Goal: Task Accomplishment & Management: Complete application form

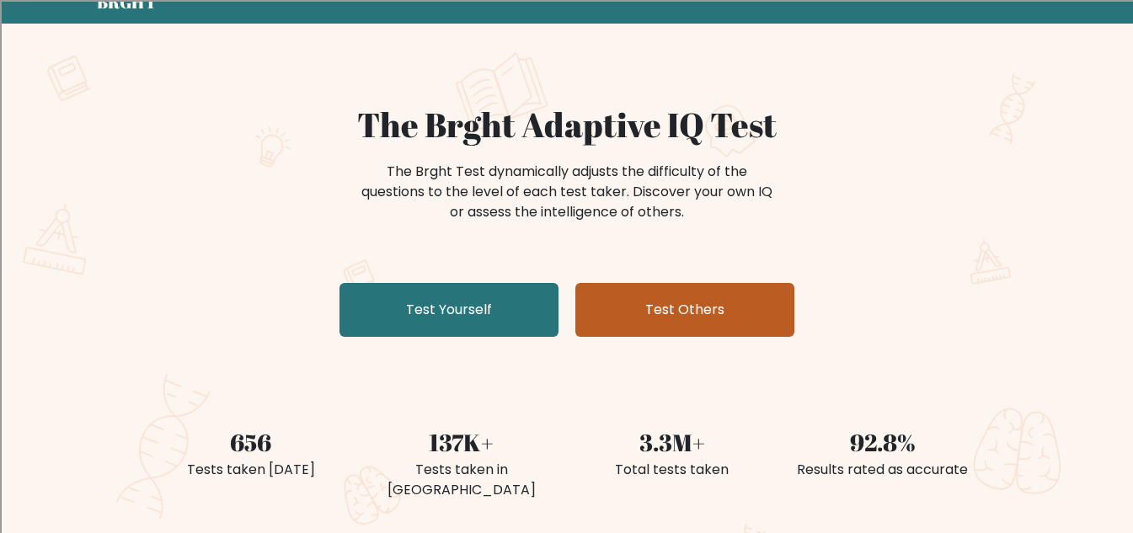
scroll to position [68, 0]
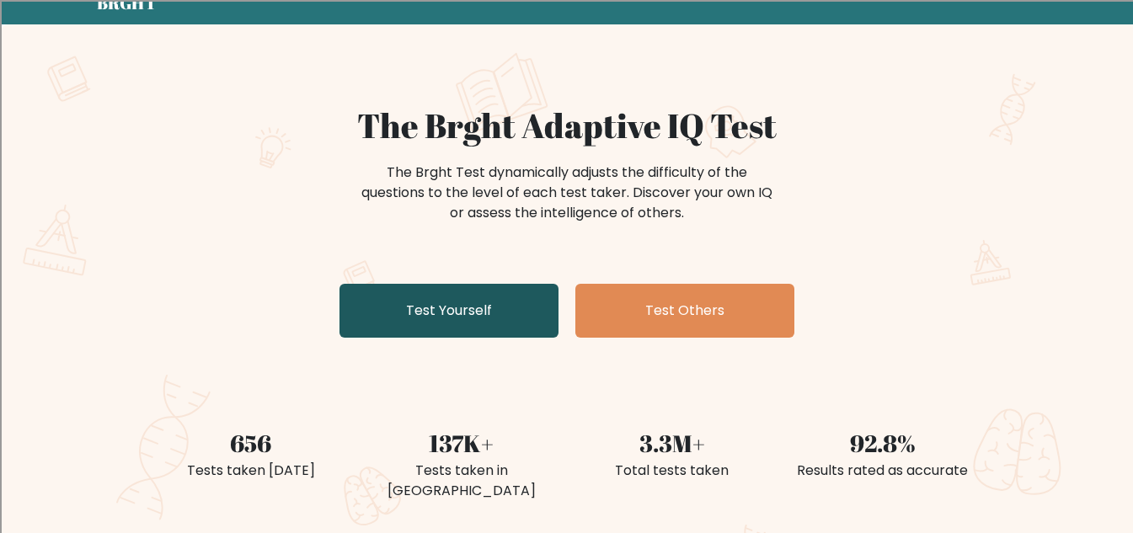
click at [515, 300] on link "Test Yourself" at bounding box center [448, 311] width 219 height 54
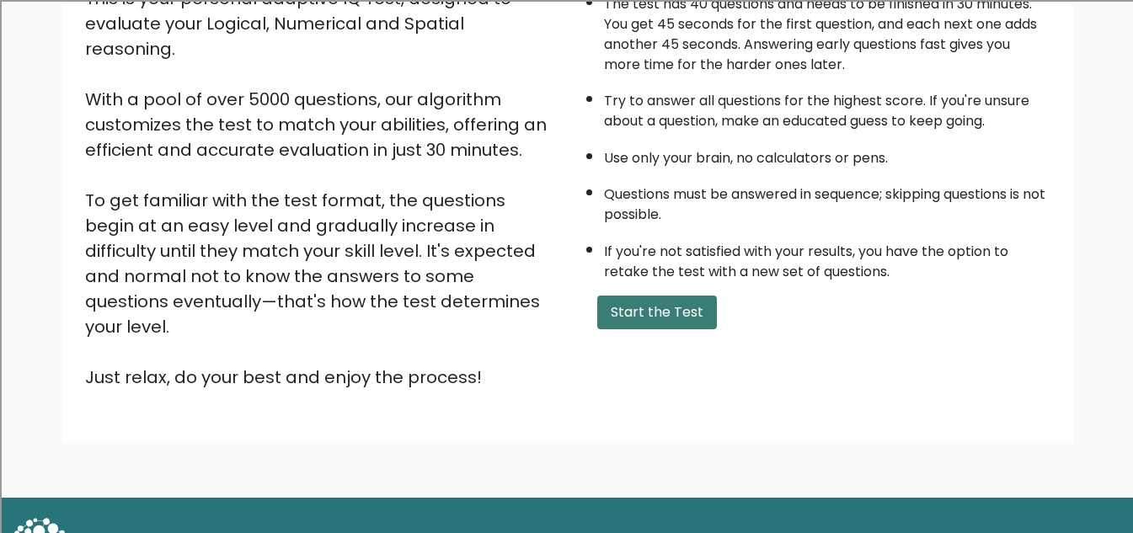
scroll to position [221, 0]
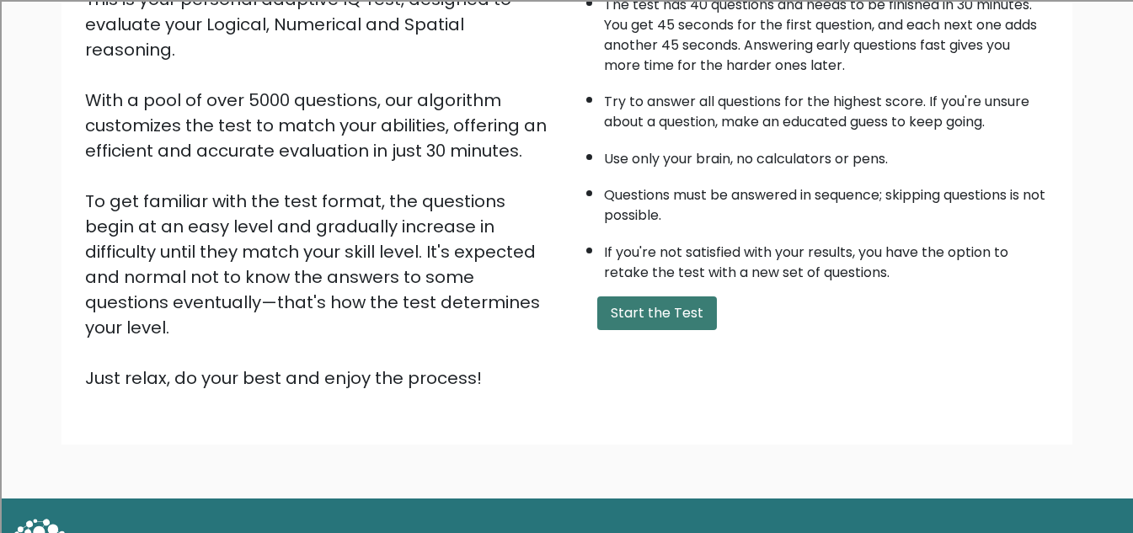
click at [635, 314] on button "Start the Test" at bounding box center [657, 313] width 120 height 34
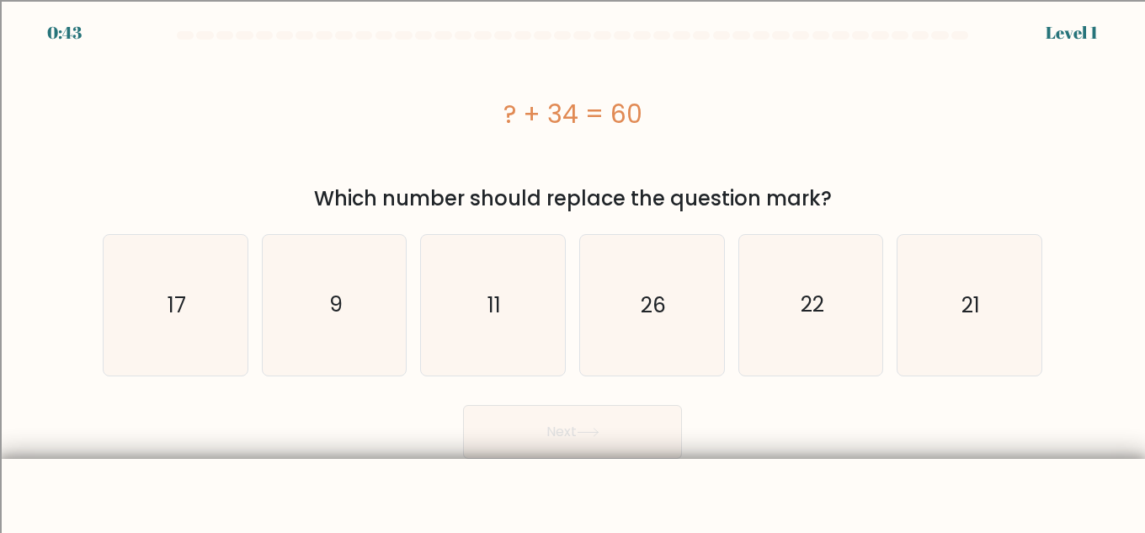
click at [509, 119] on div "? + 34 = 60" at bounding box center [573, 114] width 940 height 38
click at [509, 118] on div "? + 34 = 60" at bounding box center [573, 114] width 940 height 38
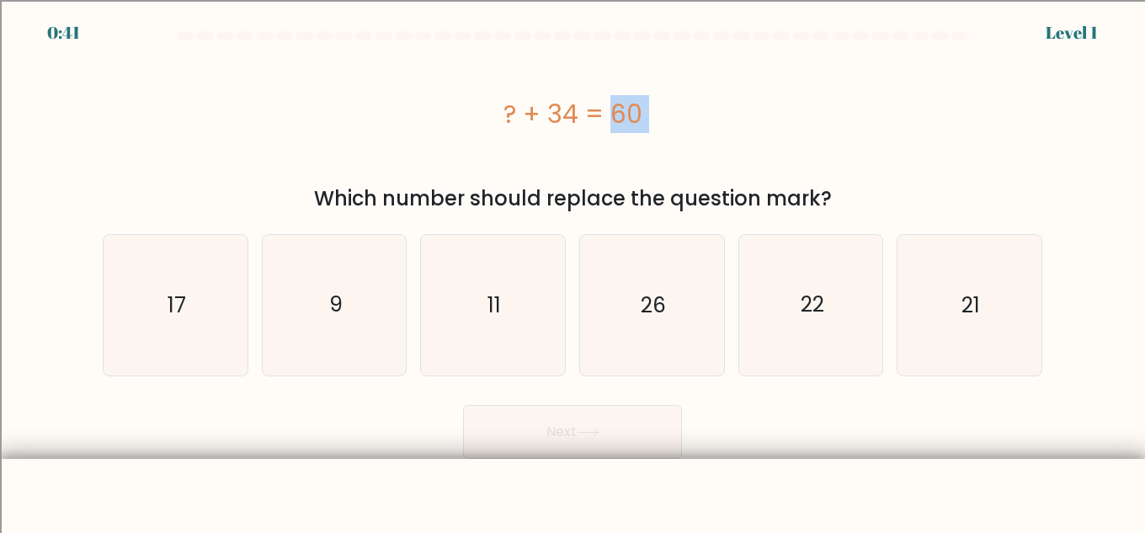
click at [561, 114] on div "? + 34 = 60" at bounding box center [573, 114] width 940 height 38
click at [646, 322] on icon "26" at bounding box center [652, 305] width 141 height 141
click at [574, 271] on input "d. 26" at bounding box center [573, 269] width 1 height 4
radio input "true"
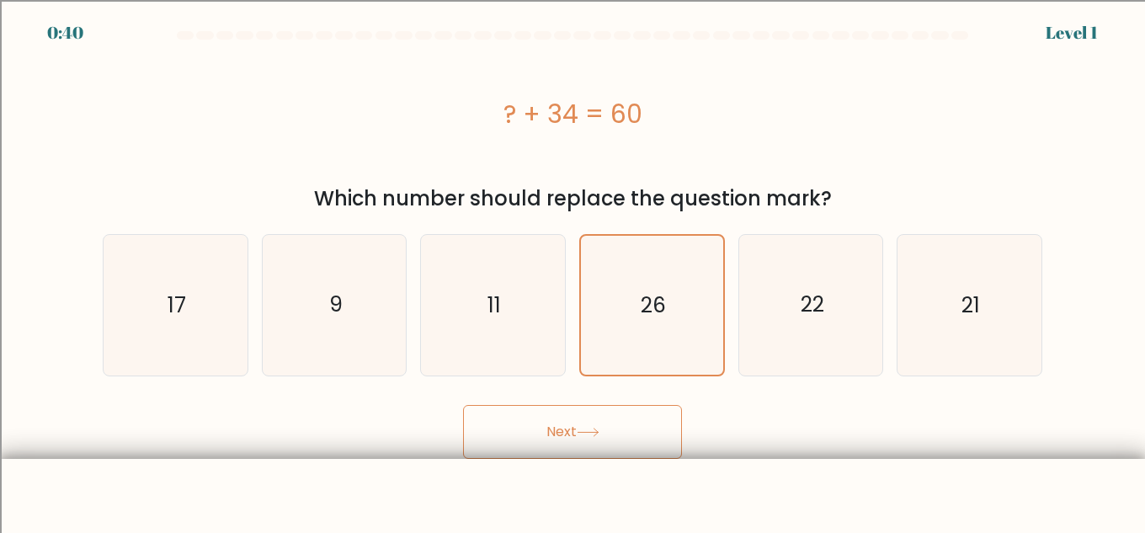
click at [600, 431] on icon at bounding box center [588, 432] width 23 height 9
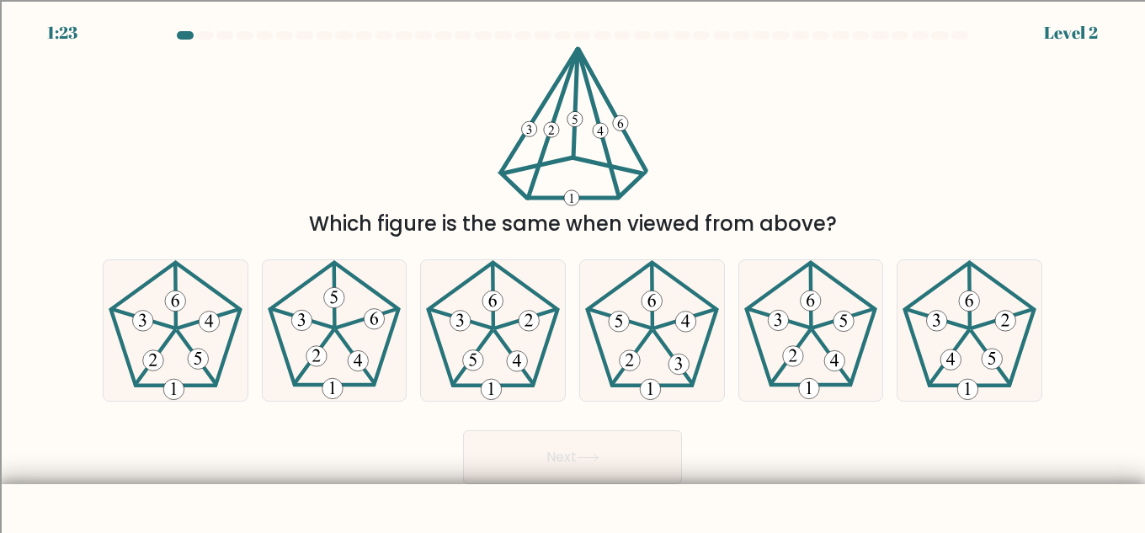
click at [580, 184] on icon at bounding box center [573, 126] width 159 height 160
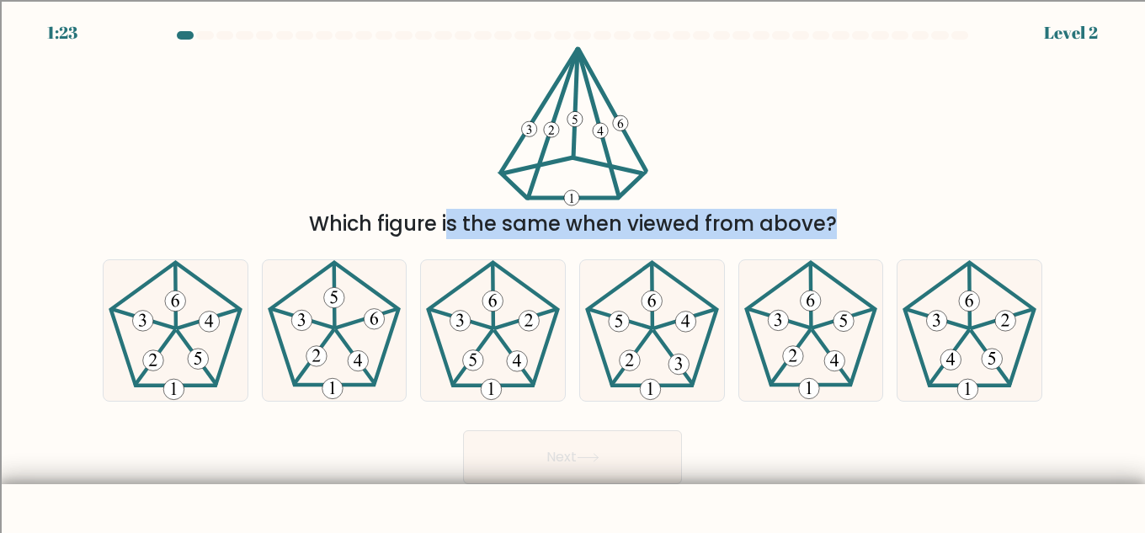
click at [580, 184] on icon at bounding box center [573, 126] width 159 height 160
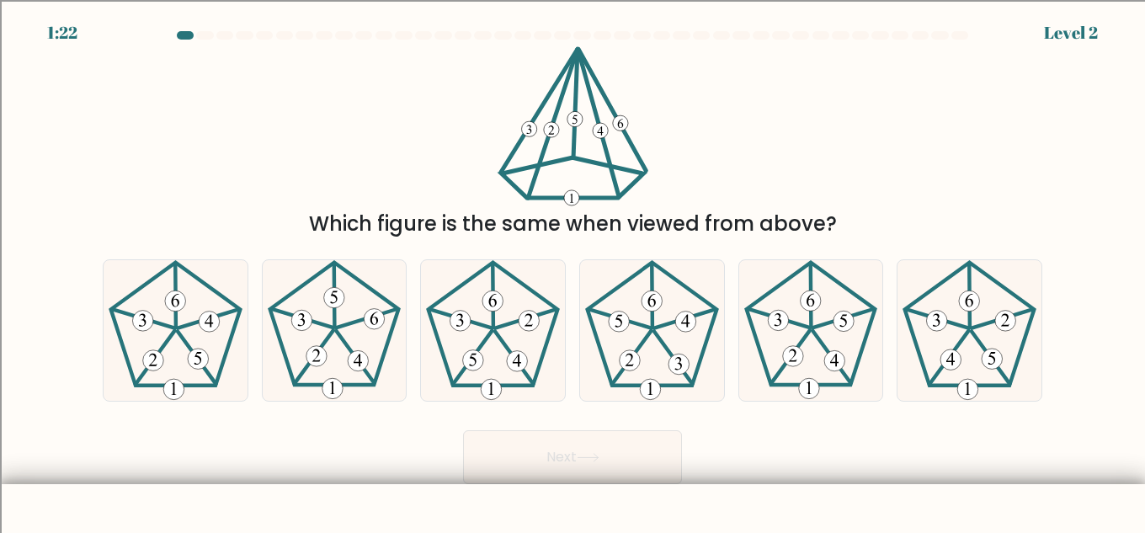
click at [590, 197] on 137 at bounding box center [572, 178] width 142 height 40
click at [343, 284] on icon at bounding box center [334, 330] width 141 height 141
click at [573, 271] on input "b." at bounding box center [573, 269] width 1 height 4
radio input "true"
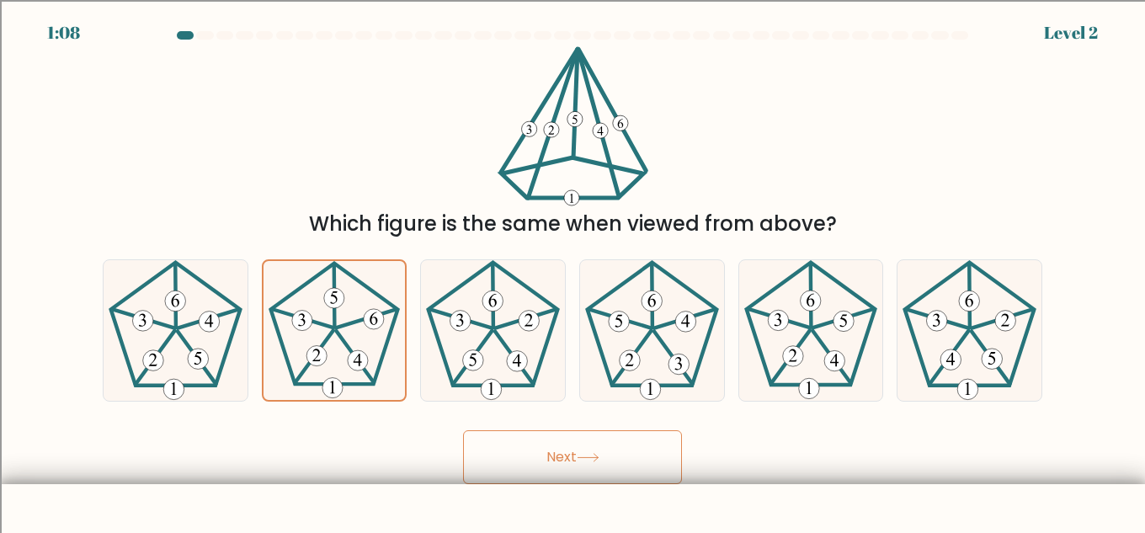
click at [629, 477] on button "Next" at bounding box center [572, 457] width 219 height 54
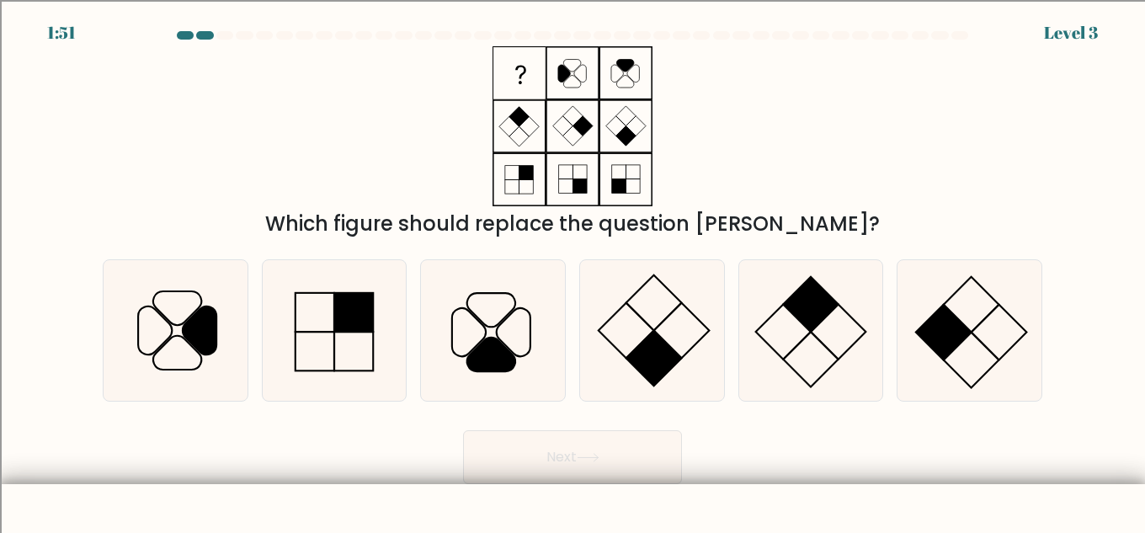
click at [670, 221] on div "Which figure should replace the question mark?" at bounding box center [573, 224] width 920 height 30
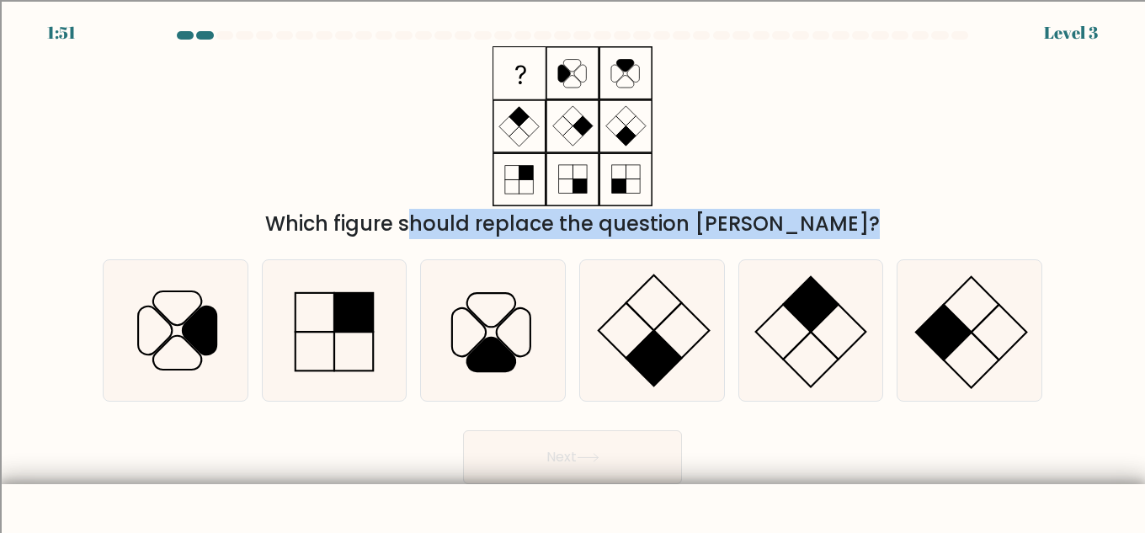
click at [670, 221] on div "Which figure should replace the question mark?" at bounding box center [573, 224] width 920 height 30
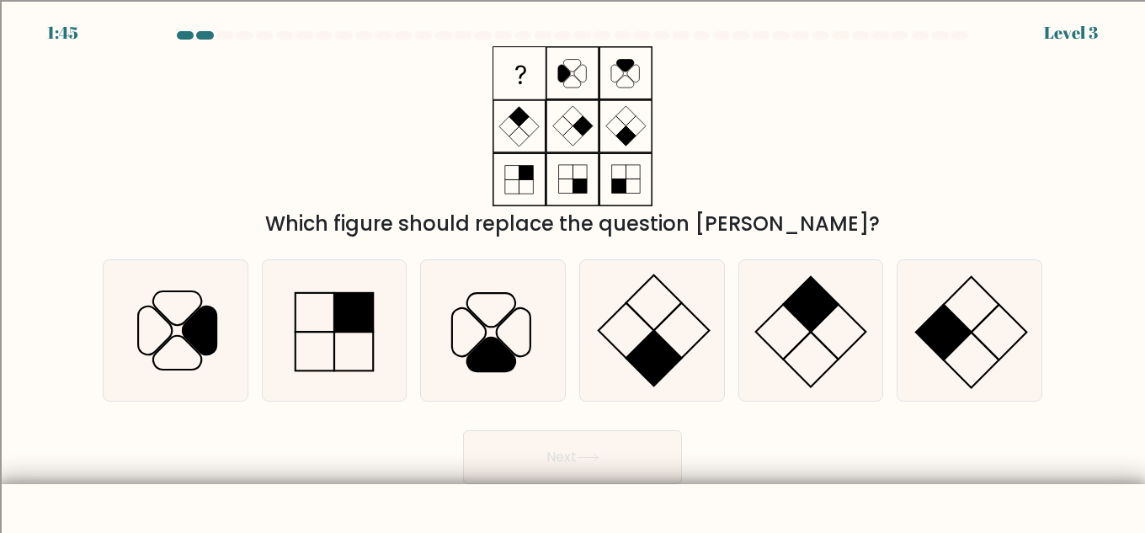
click at [556, 192] on icon at bounding box center [572, 126] width 211 height 160
click at [564, 213] on div "Which figure should replace the question mark?" at bounding box center [573, 224] width 920 height 30
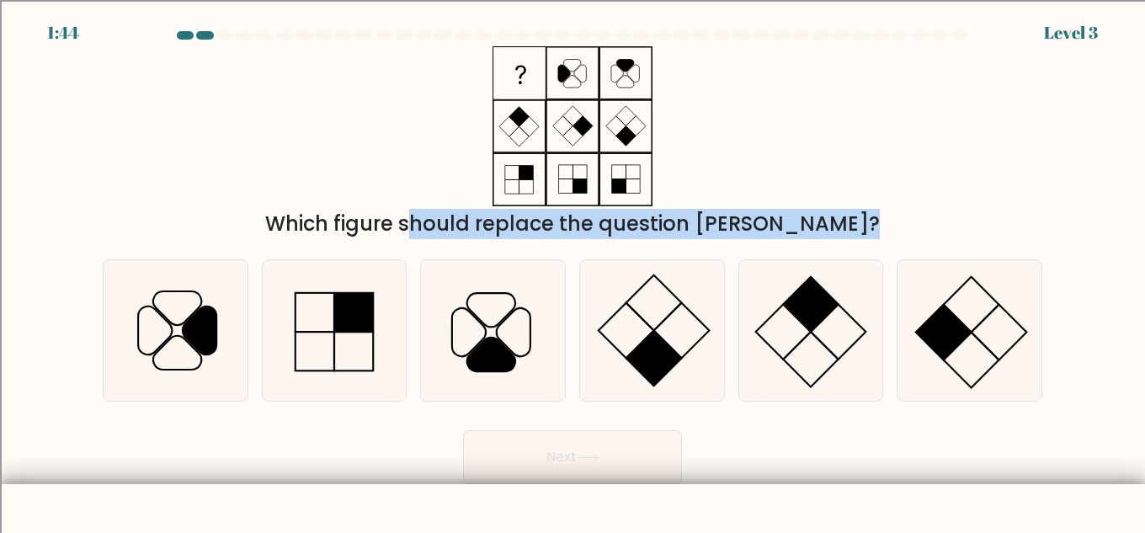
click at [564, 213] on div "Which figure should replace the question mark?" at bounding box center [573, 224] width 920 height 30
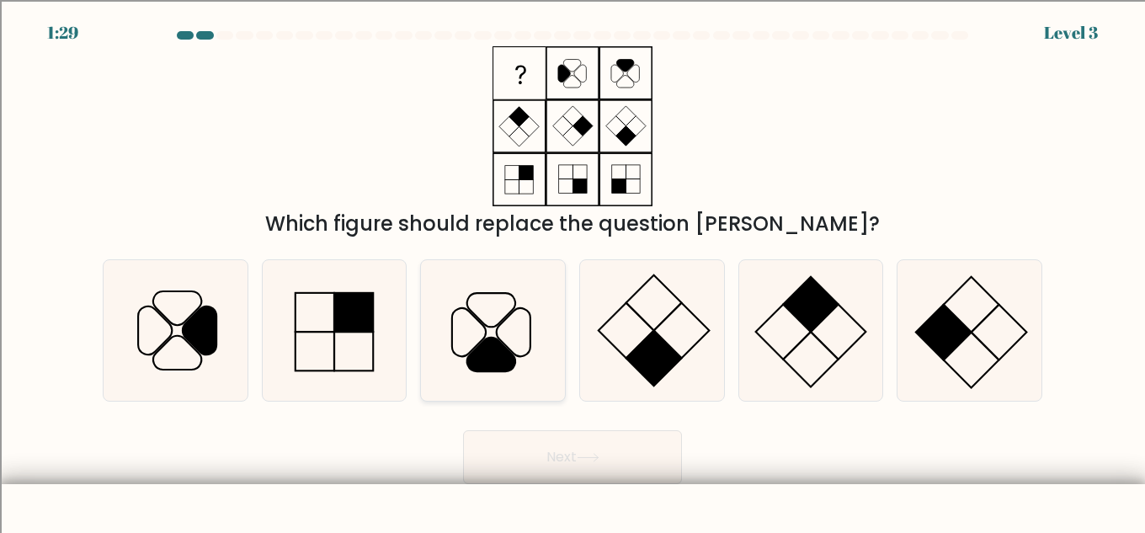
click at [463, 323] on icon at bounding box center [493, 330] width 141 height 141
click at [573, 271] on input "c." at bounding box center [573, 269] width 1 height 4
radio input "true"
click at [587, 491] on body "1:28 Level 3" at bounding box center [572, 308] width 1145 height 617
click at [570, 478] on button "Next" at bounding box center [572, 457] width 219 height 54
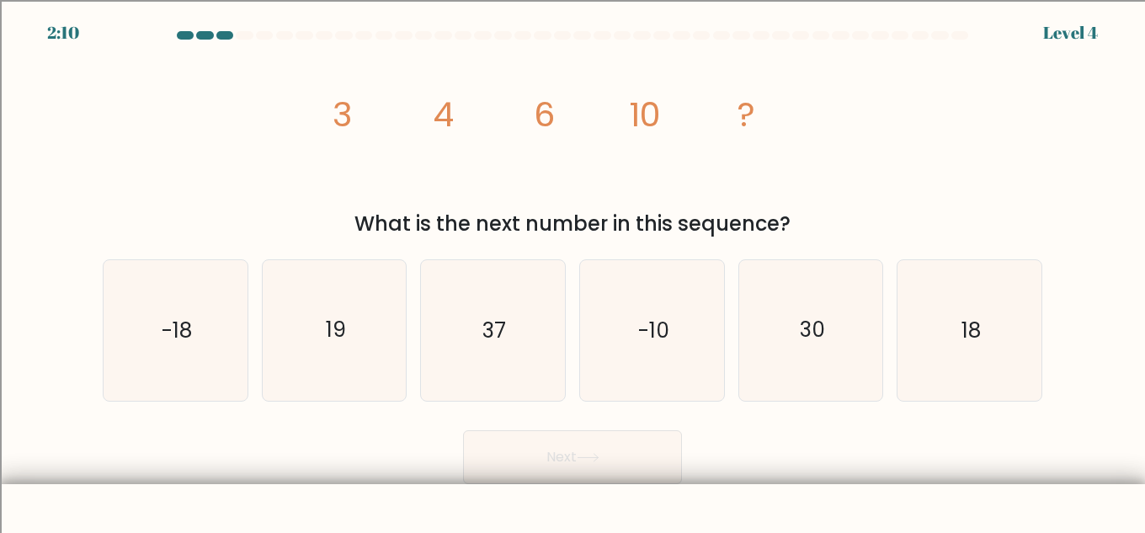
click at [542, 466] on button "Next" at bounding box center [572, 457] width 219 height 54
click at [562, 154] on icon "image/svg+xml 3 4 6 10 ?" at bounding box center [572, 126] width 505 height 160
click at [916, 360] on icon "18" at bounding box center [969, 330] width 141 height 141
click at [574, 271] on input "f. 18" at bounding box center [573, 269] width 1 height 4
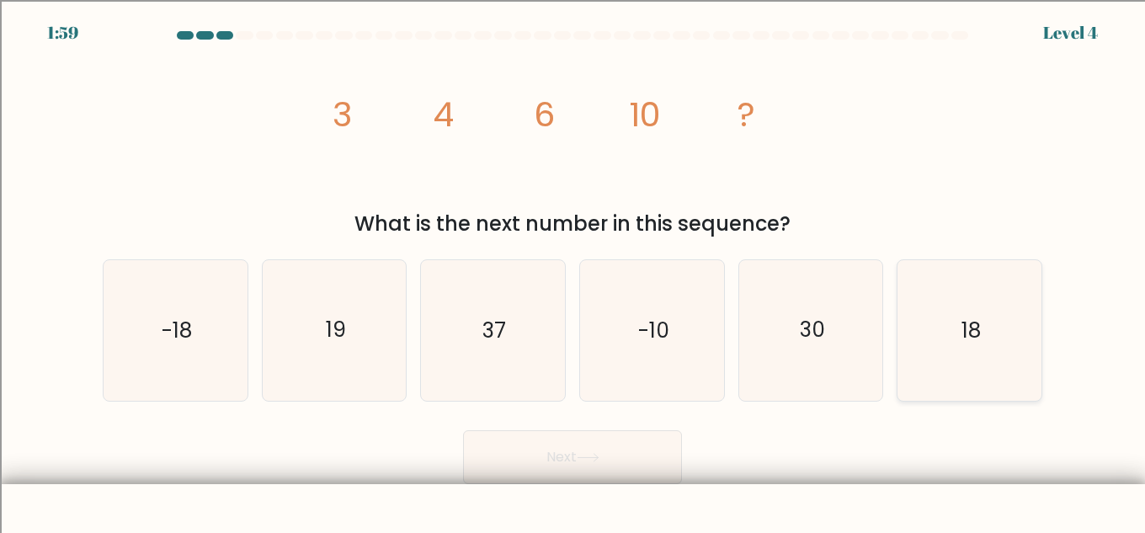
radio input "true"
click at [578, 435] on button "Next" at bounding box center [572, 457] width 219 height 54
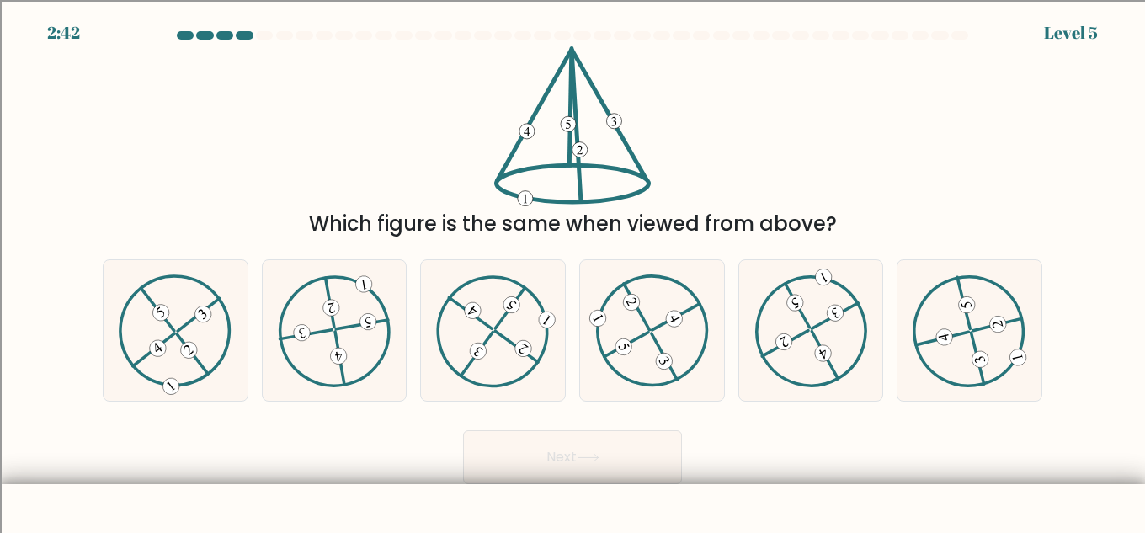
click at [552, 157] on icon at bounding box center [572, 126] width 157 height 160
click at [395, 344] on div at bounding box center [335, 330] width 146 height 142
click at [573, 271] on input "b." at bounding box center [573, 269] width 1 height 4
radio input "true"
click at [588, 467] on button "Next" at bounding box center [572, 457] width 219 height 54
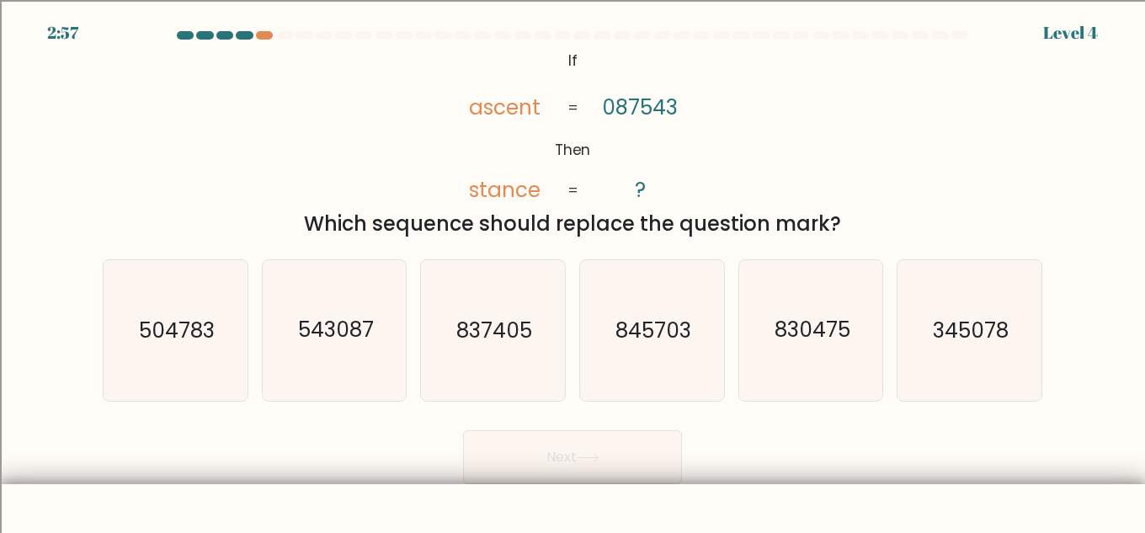
click at [625, 238] on div "Which sequence should replace the question mark?" at bounding box center [573, 224] width 920 height 30
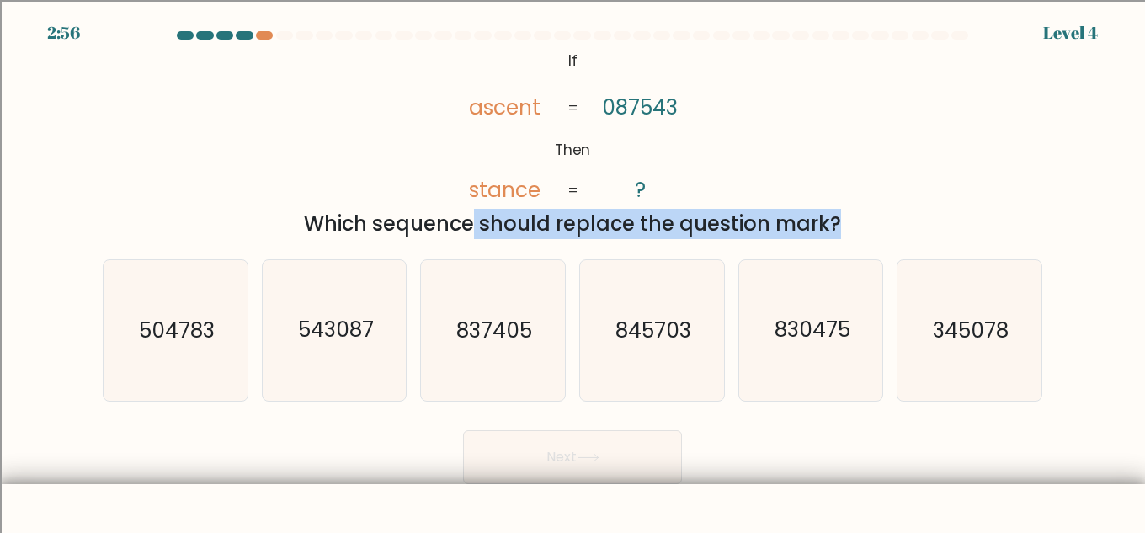
click at [625, 238] on div "Which sequence should replace the question mark?" at bounding box center [573, 224] width 920 height 30
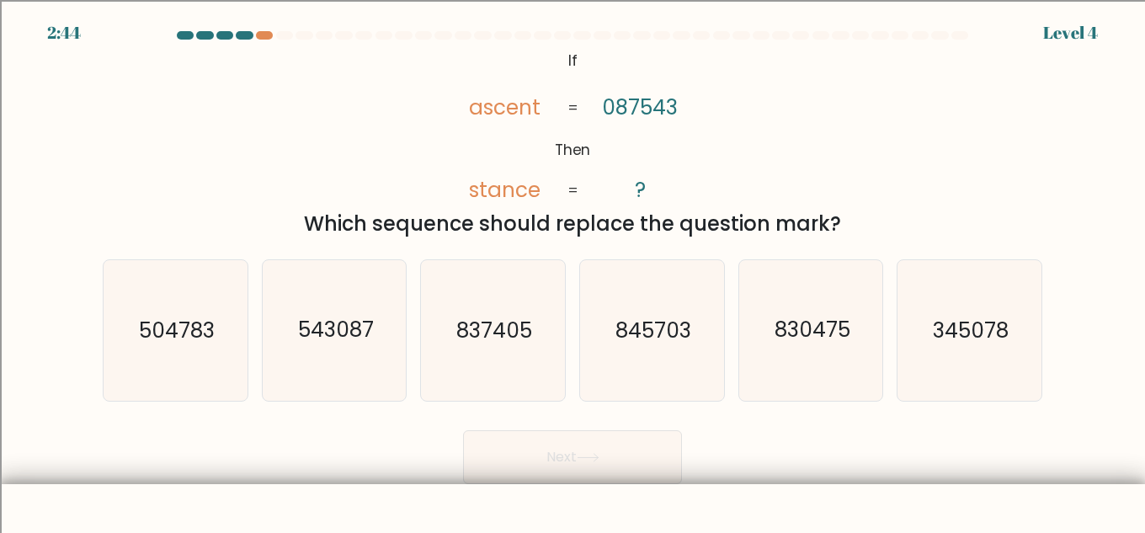
click at [473, 109] on tspan "ascent" at bounding box center [505, 107] width 72 height 29
click at [478, 190] on tspan "stance" at bounding box center [505, 189] width 72 height 29
click at [487, 103] on tspan "ascent" at bounding box center [505, 107] width 72 height 29
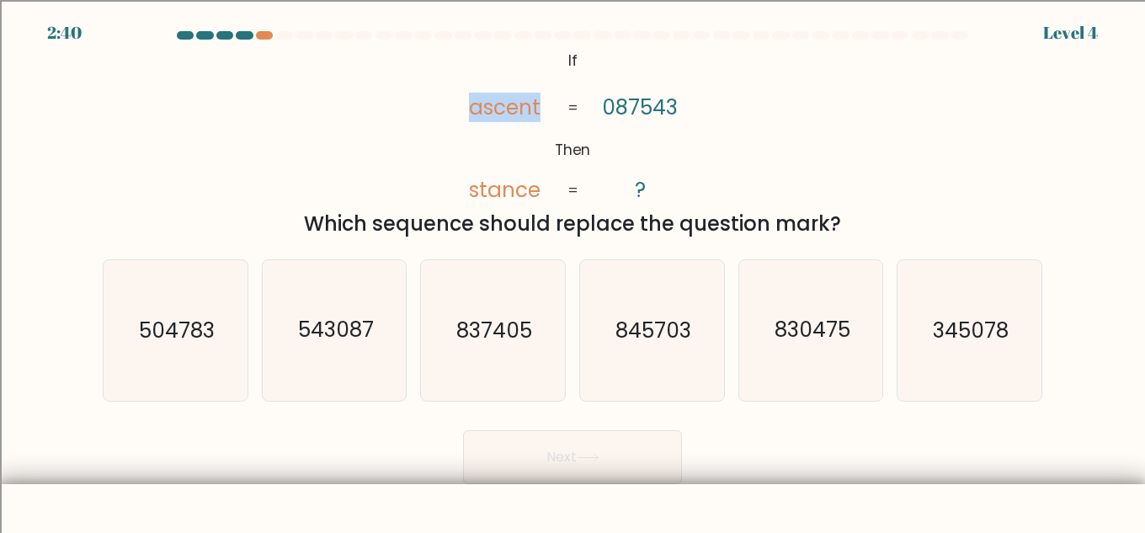
click at [540, 113] on tspan "ascent" at bounding box center [505, 107] width 72 height 29
click at [472, 186] on tspan "stance" at bounding box center [505, 189] width 72 height 29
click at [542, 109] on icon "@import url('https://fonts.googleapis.com/css?family=Abril+Fatface:400,100,100i…" at bounding box center [572, 126] width 259 height 160
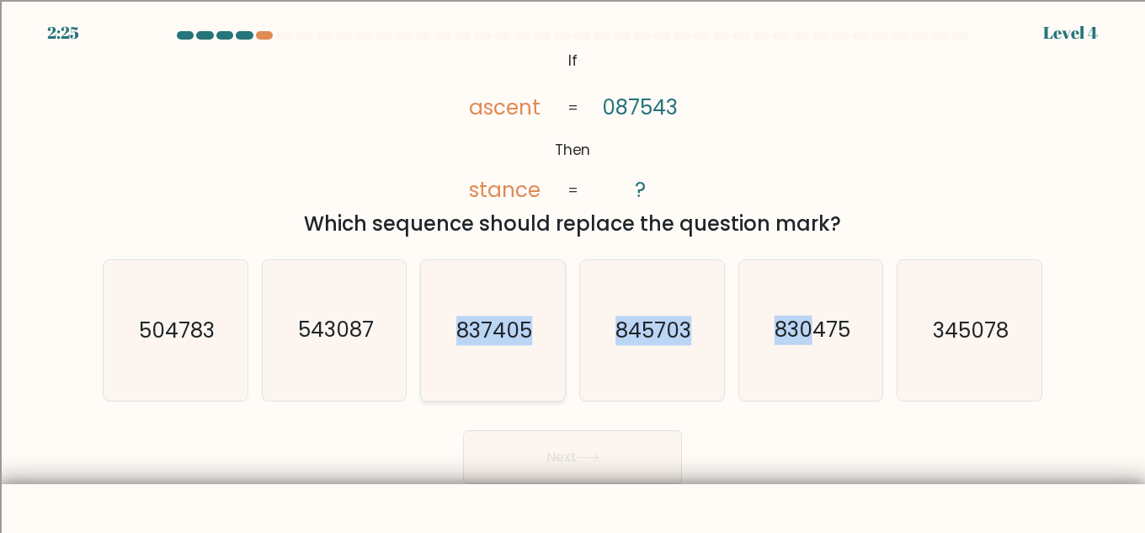
drag, startPoint x: 813, startPoint y: 334, endPoint x: 441, endPoint y: 335, distance: 371.4
click at [441, 335] on div "a. 504783 b. 543087 c. 837405 d. e." at bounding box center [572, 324] width 953 height 156
click at [474, 336] on text "837405" at bounding box center [494, 330] width 76 height 29
click at [573, 271] on input "c. 837405" at bounding box center [573, 269] width 1 height 4
radio input "true"
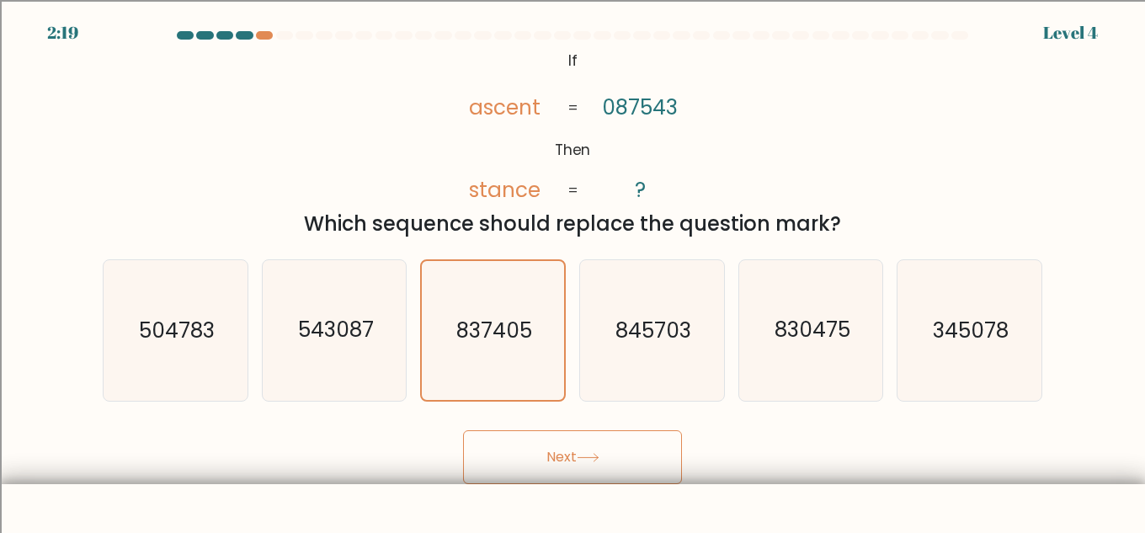
click at [499, 108] on tspan "ascent" at bounding box center [505, 107] width 72 height 29
click at [772, 301] on icon "830475" at bounding box center [811, 330] width 141 height 141
click at [574, 271] on input "e. 830475" at bounding box center [573, 269] width 1 height 4
radio input "true"
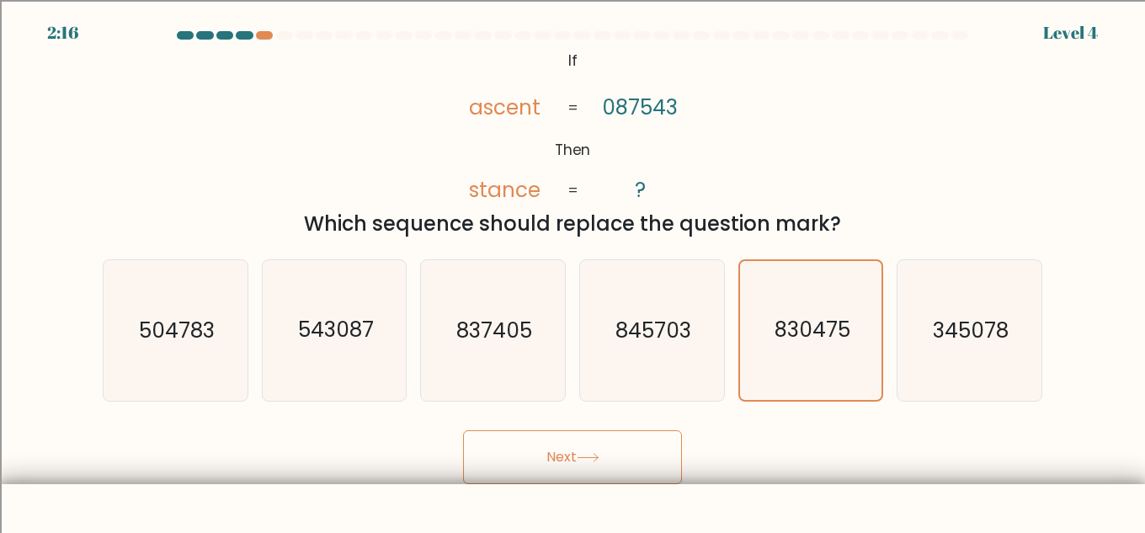
click at [650, 456] on button "Next" at bounding box center [572, 457] width 219 height 54
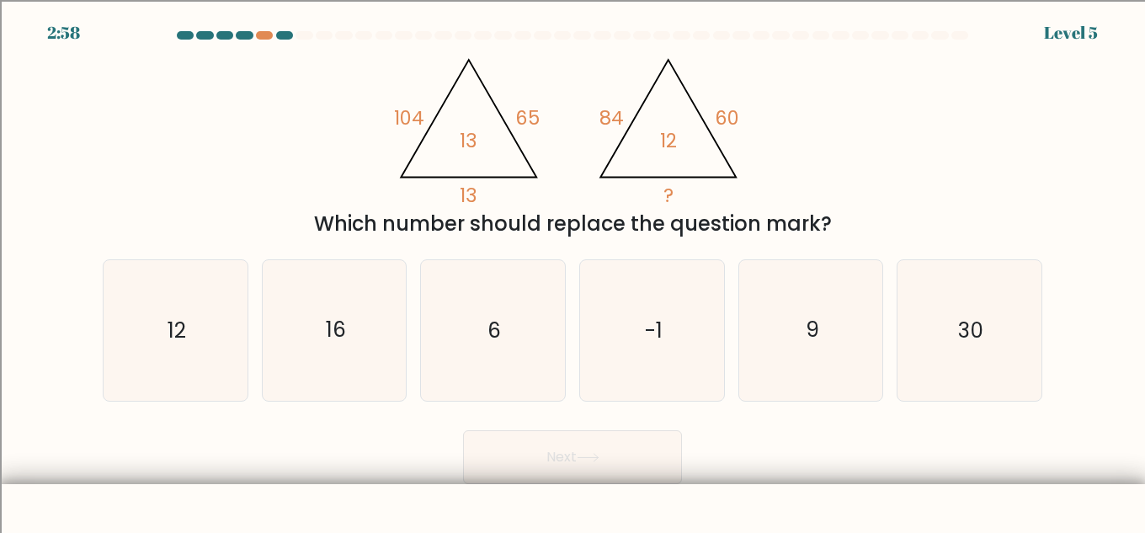
click at [511, 150] on icon "@import url('https://fonts.googleapis.com/css?family=Abril+Fatface:400,100,100i…" at bounding box center [573, 126] width 368 height 160
click at [222, 307] on icon "12" at bounding box center [175, 330] width 141 height 141
click at [573, 271] on input "a. 12" at bounding box center [573, 269] width 1 height 4
radio input "true"
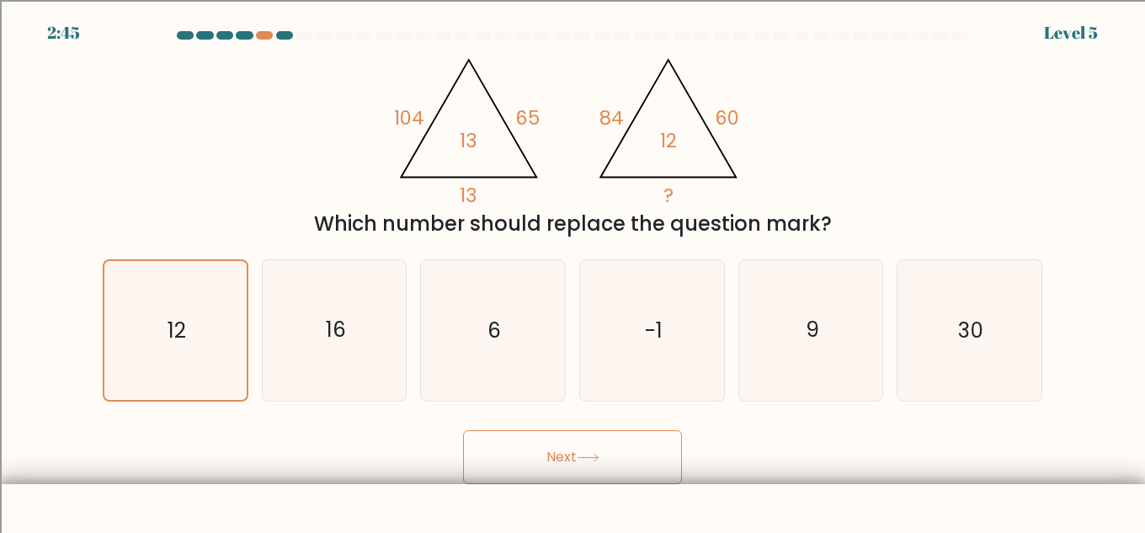
click at [532, 455] on button "Next" at bounding box center [572, 457] width 219 height 54
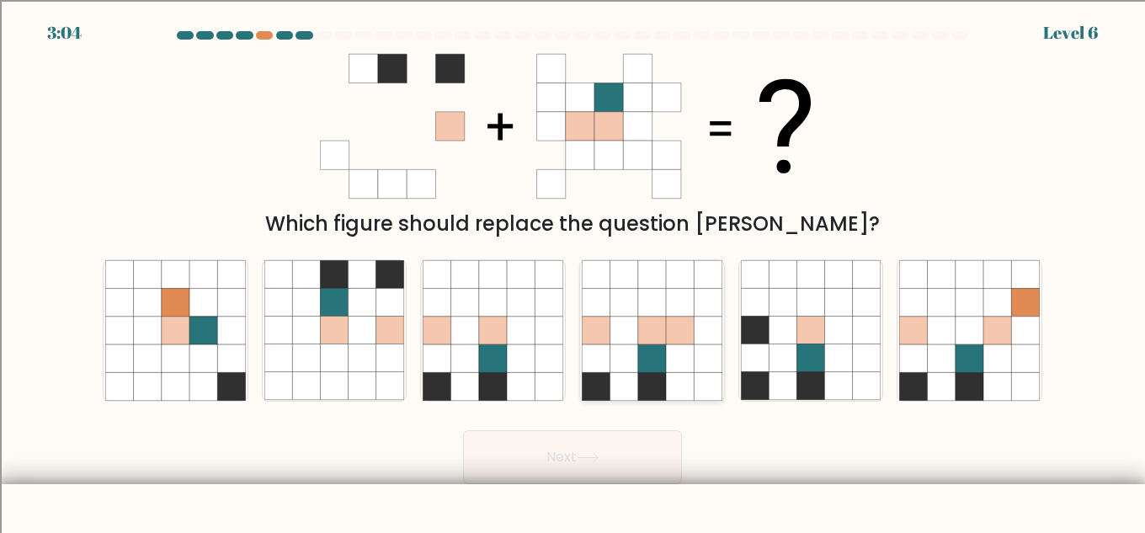
click at [617, 338] on icon at bounding box center [625, 331] width 28 height 28
click at [574, 271] on input "d." at bounding box center [573, 269] width 1 height 4
radio input "true"
click at [376, 319] on icon at bounding box center [363, 331] width 28 height 28
click at [573, 271] on input "b." at bounding box center [573, 269] width 1 height 4
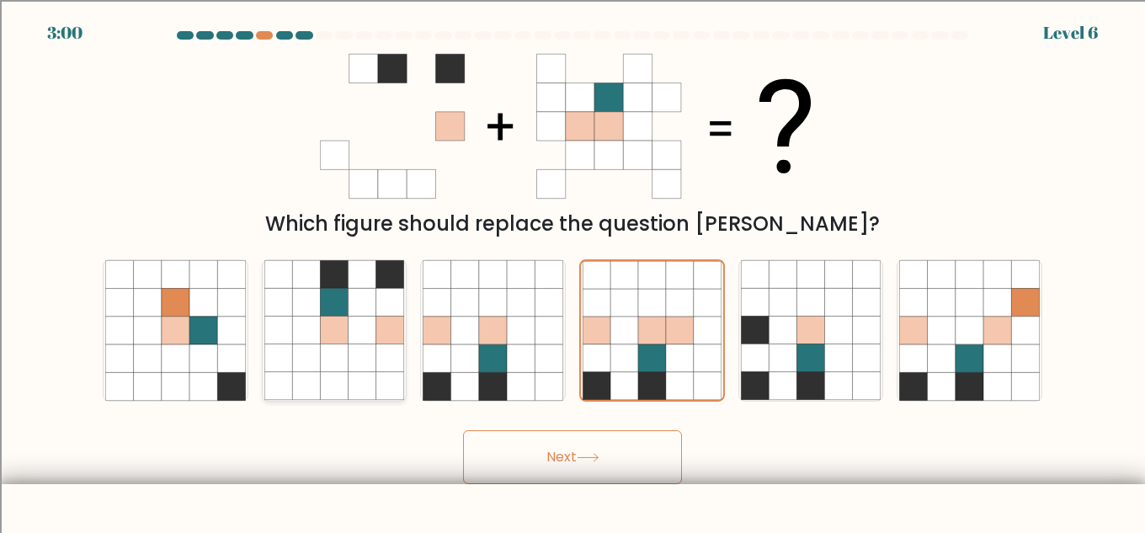
radio input "true"
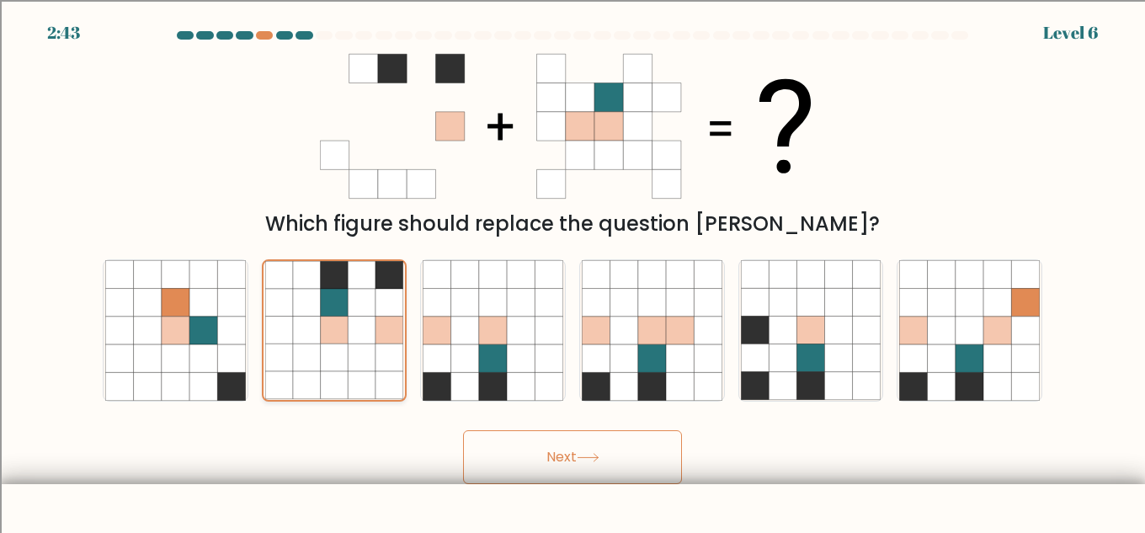
click at [351, 280] on icon at bounding box center [362, 275] width 28 height 28
click at [573, 271] on input "b." at bounding box center [573, 269] width 1 height 4
click at [645, 332] on icon at bounding box center [652, 331] width 28 height 28
click at [574, 271] on input "d." at bounding box center [573, 269] width 1 height 4
radio input "true"
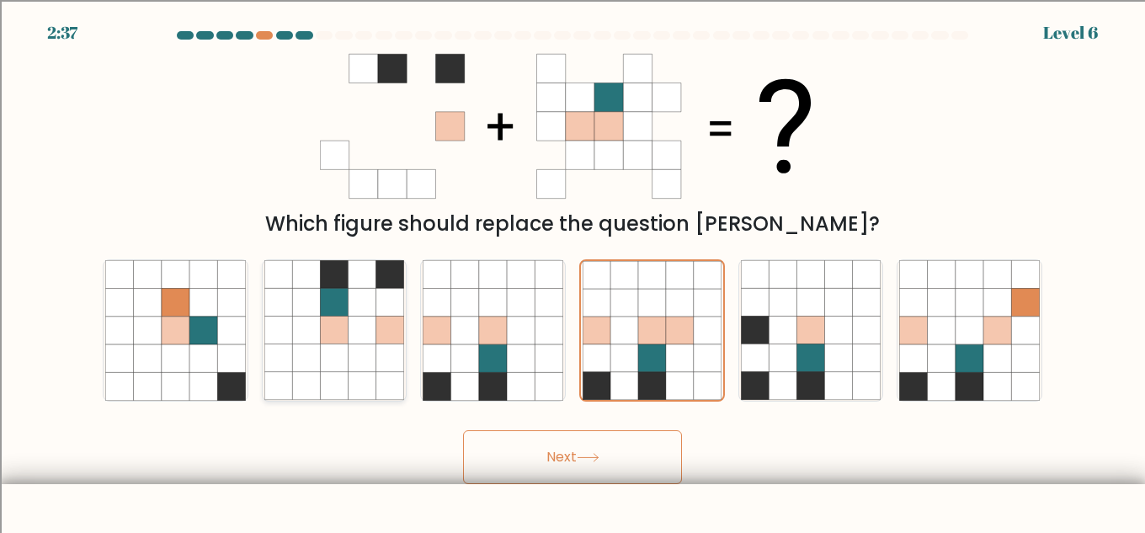
click at [341, 302] on icon at bounding box center [334, 303] width 28 height 28
click at [573, 271] on input "b." at bounding box center [573, 269] width 1 height 4
radio input "true"
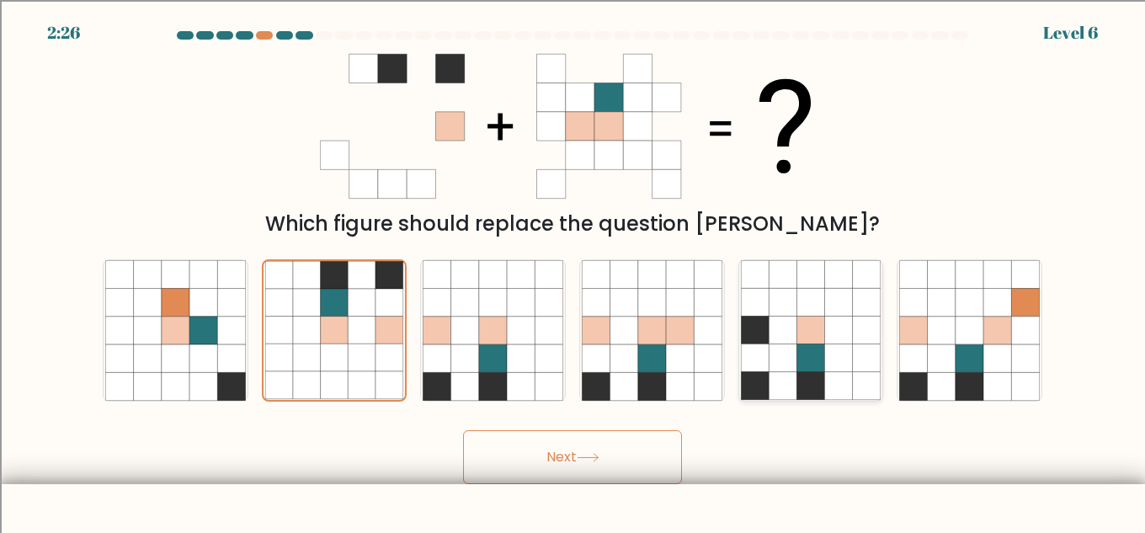
click at [795, 371] on icon at bounding box center [783, 358] width 28 height 28
click at [574, 271] on input "e." at bounding box center [573, 269] width 1 height 4
radio input "true"
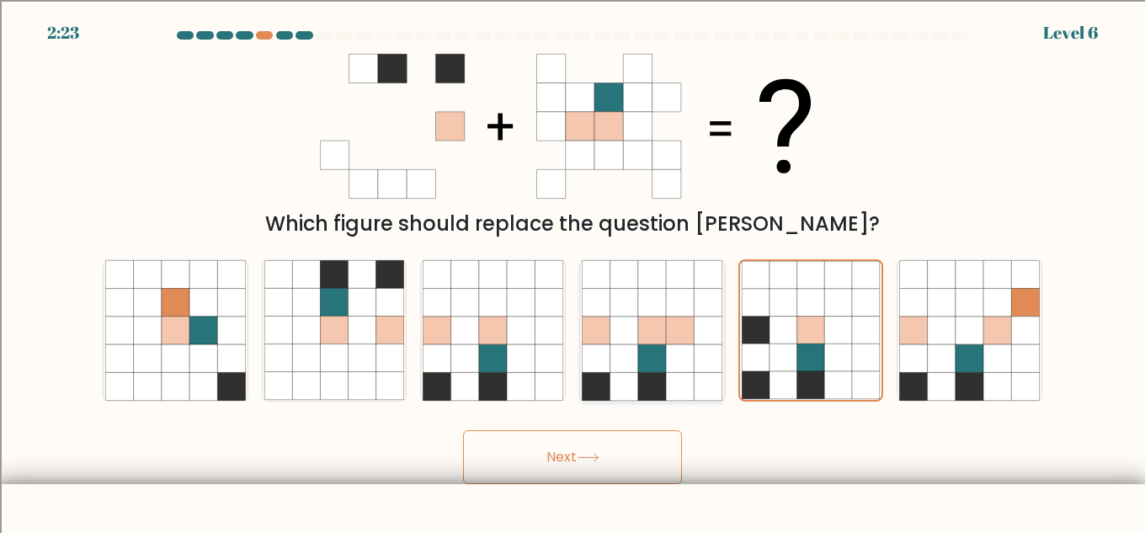
click at [711, 350] on icon at bounding box center [708, 358] width 28 height 28
click at [574, 271] on input "d." at bounding box center [573, 269] width 1 height 4
radio input "true"
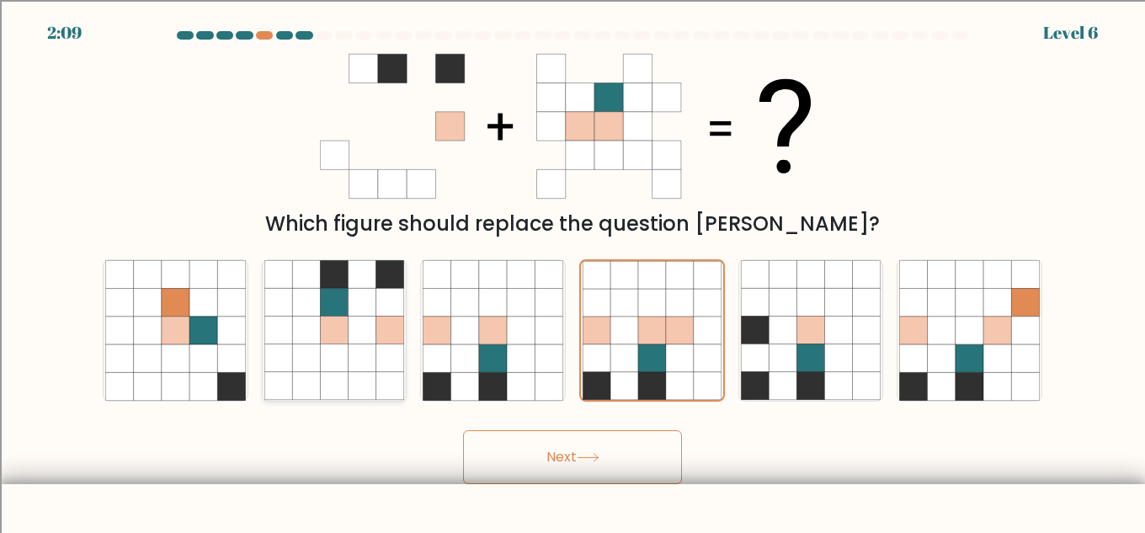
click at [316, 277] on icon at bounding box center [306, 274] width 28 height 28
click at [573, 271] on input "b." at bounding box center [573, 269] width 1 height 4
radio input "true"
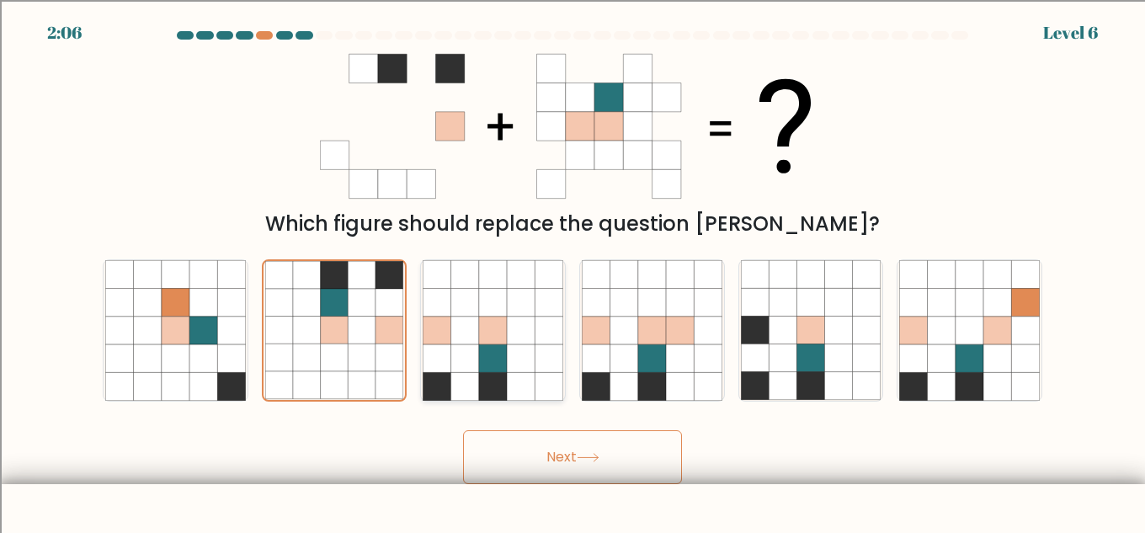
click at [480, 275] on icon at bounding box center [493, 274] width 28 height 28
click at [573, 271] on input "c." at bounding box center [573, 269] width 1 height 4
radio input "true"
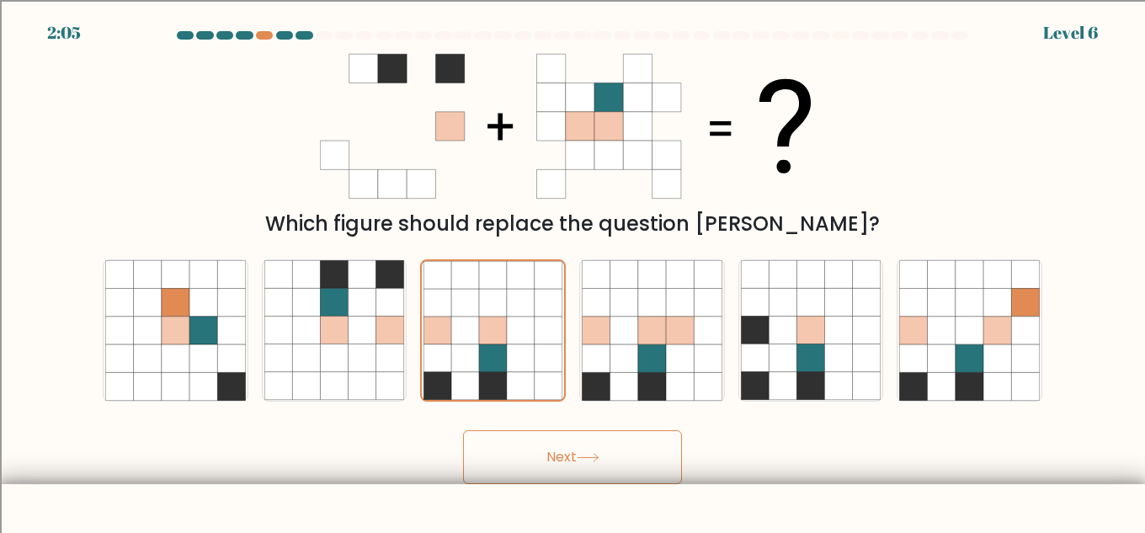
click at [495, 453] on button "Next" at bounding box center [572, 457] width 219 height 54
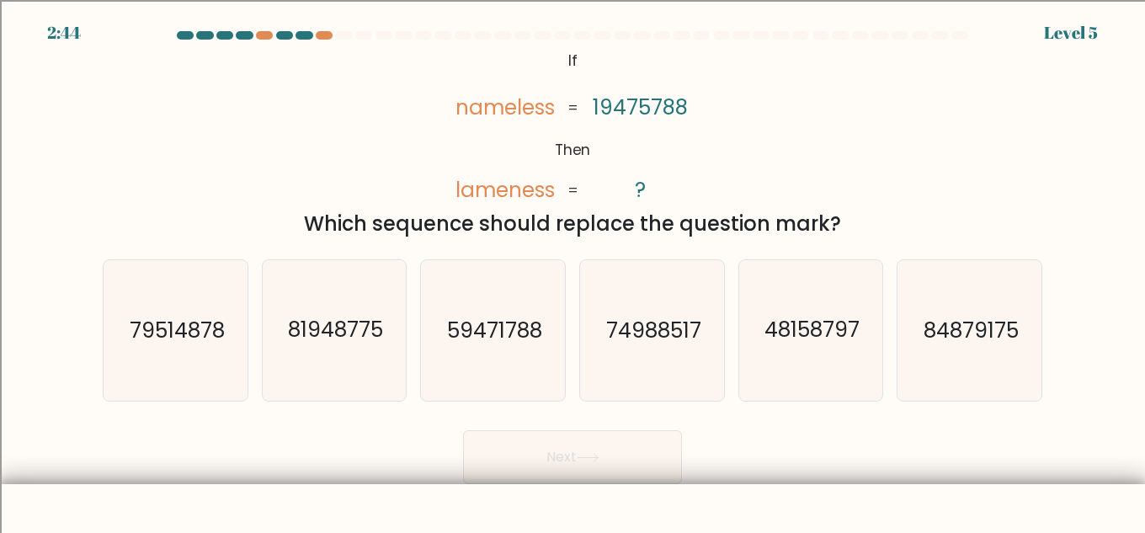
click at [658, 105] on tspan "19475788" at bounding box center [640, 107] width 95 height 29
click at [641, 102] on tspan "19475788" at bounding box center [640, 107] width 95 height 29
click at [640, 104] on tspan "19475788" at bounding box center [640, 107] width 95 height 29
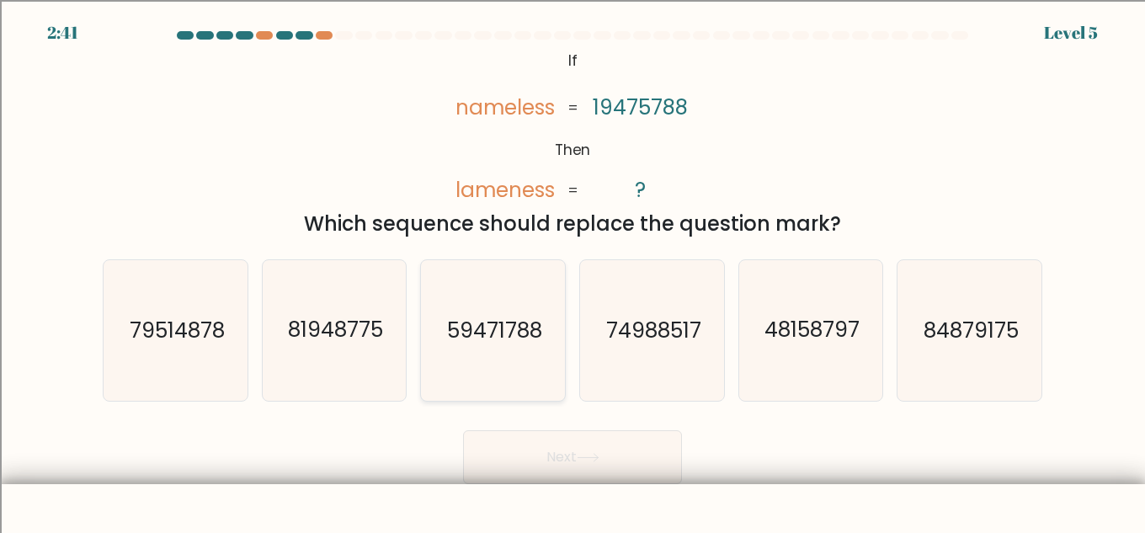
click at [526, 306] on icon "59471788" at bounding box center [493, 330] width 141 height 141
click at [573, 271] on input "c. 59471788" at bounding box center [573, 269] width 1 height 4
radio input "true"
click at [555, 462] on button "Next" at bounding box center [572, 457] width 219 height 54
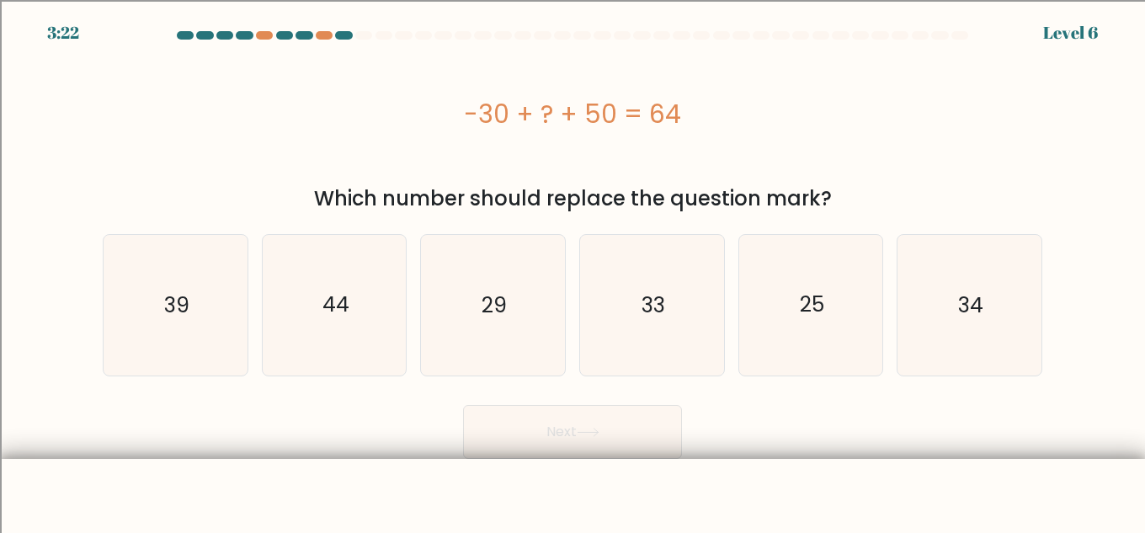
click at [467, 111] on div "-30 + ? + 50 = 64" at bounding box center [573, 114] width 940 height 38
click at [745, 95] on div "-30 + ? + 50 = 64" at bounding box center [573, 114] width 940 height 38
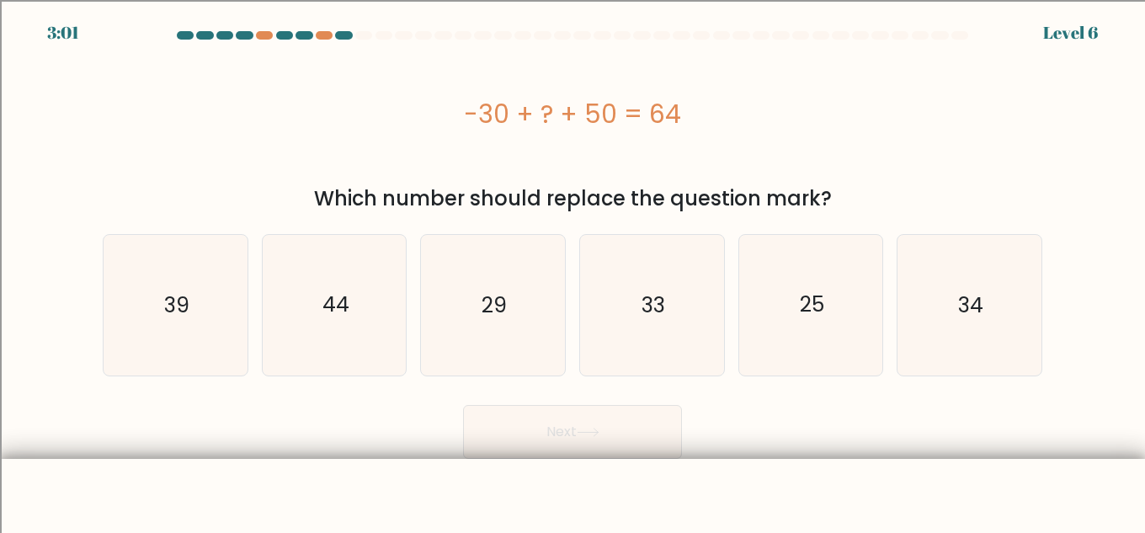
click at [728, 113] on div "-30 + ? + 50 = 64" at bounding box center [573, 114] width 940 height 38
click at [525, 118] on div "-30 + ? + 50 = 64" at bounding box center [573, 114] width 940 height 38
click at [488, 125] on div "-30 + ? + 50 = 64" at bounding box center [573, 114] width 940 height 38
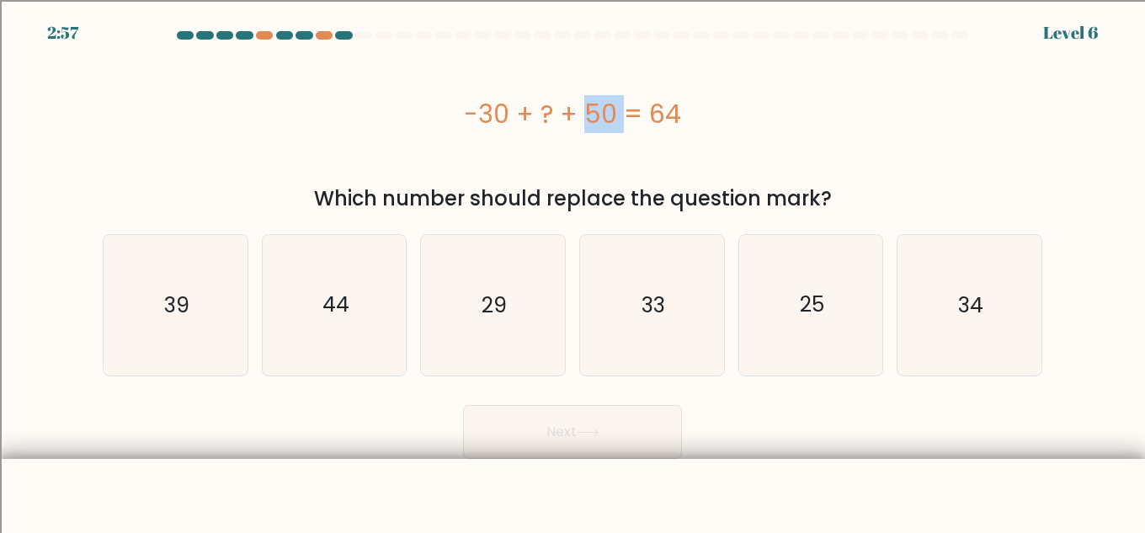
click at [488, 125] on div "-30 + ? + 50 = 64" at bounding box center [573, 114] width 940 height 38
click at [979, 334] on icon "34" at bounding box center [969, 305] width 141 height 141
click at [574, 271] on input "f. 34" at bounding box center [573, 269] width 1 height 4
radio input "true"
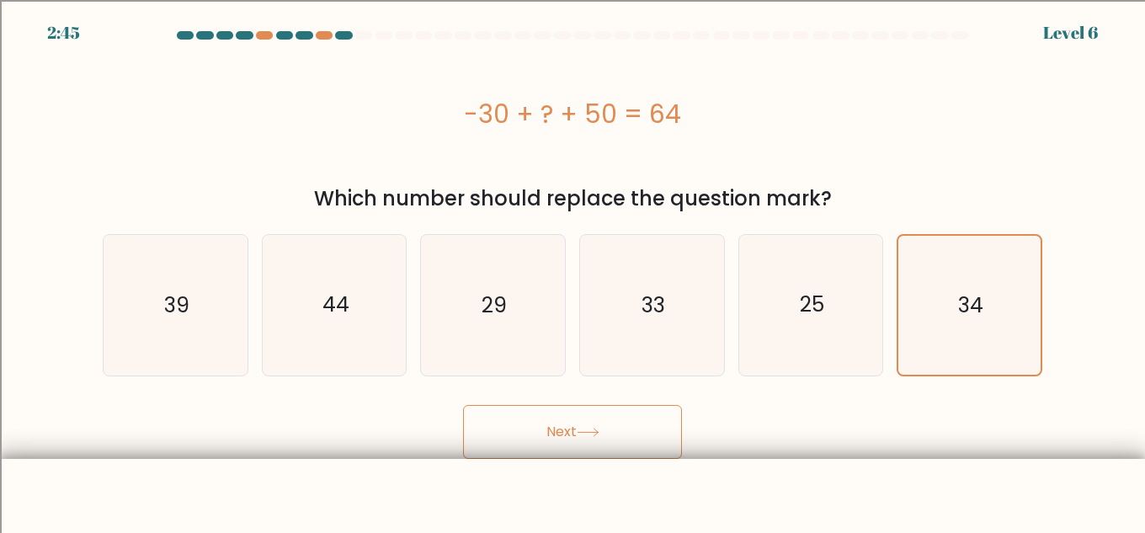
click at [676, 419] on button "Next" at bounding box center [572, 432] width 219 height 54
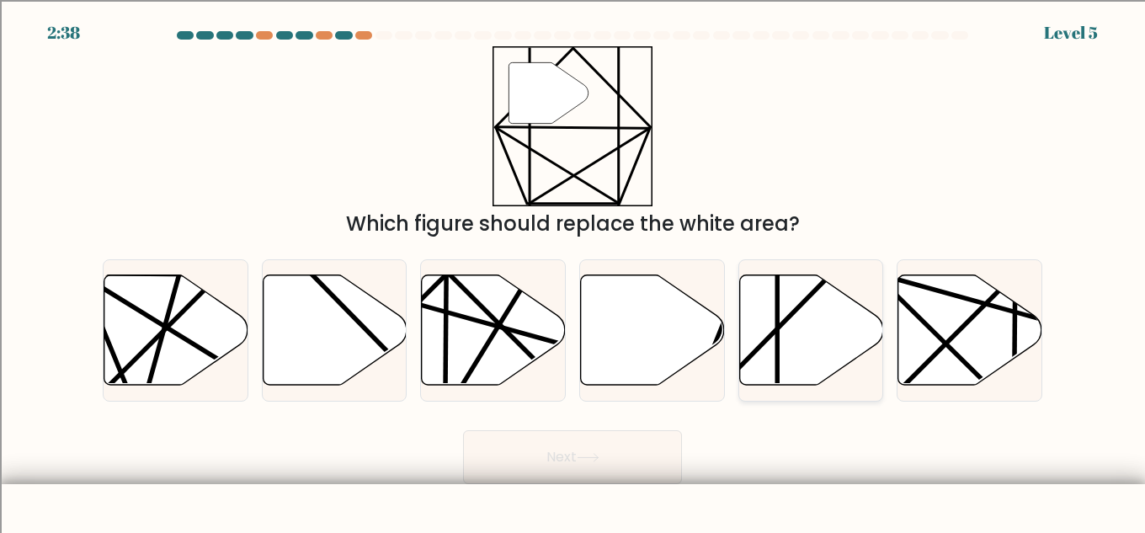
click at [849, 315] on icon at bounding box center [811, 330] width 144 height 110
click at [574, 271] on input "e." at bounding box center [573, 269] width 1 height 4
radio input "true"
click at [582, 449] on button "Next" at bounding box center [572, 457] width 219 height 54
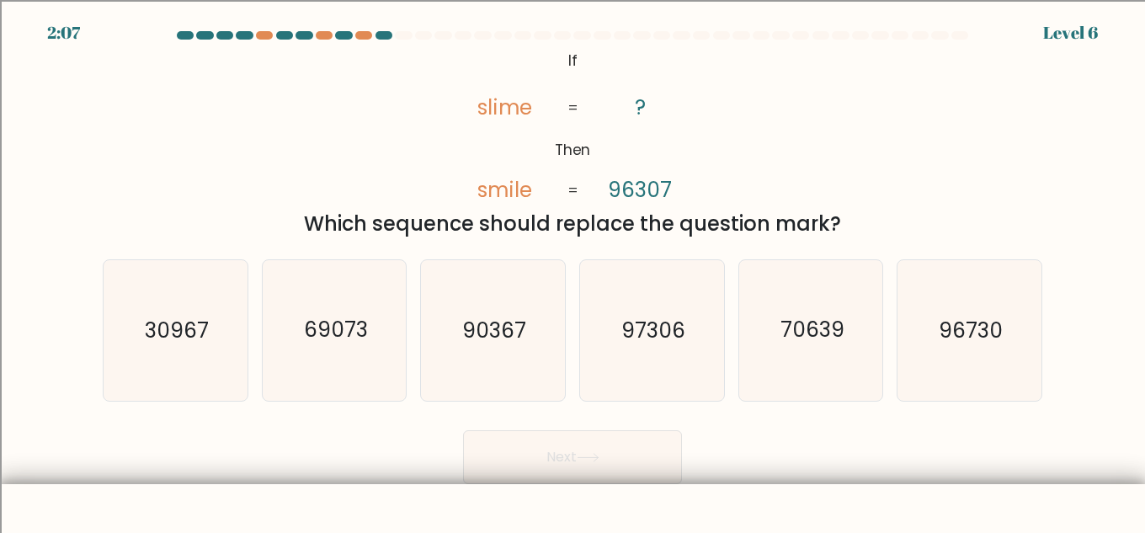
click at [487, 180] on tspan "smile" at bounding box center [505, 189] width 55 height 29
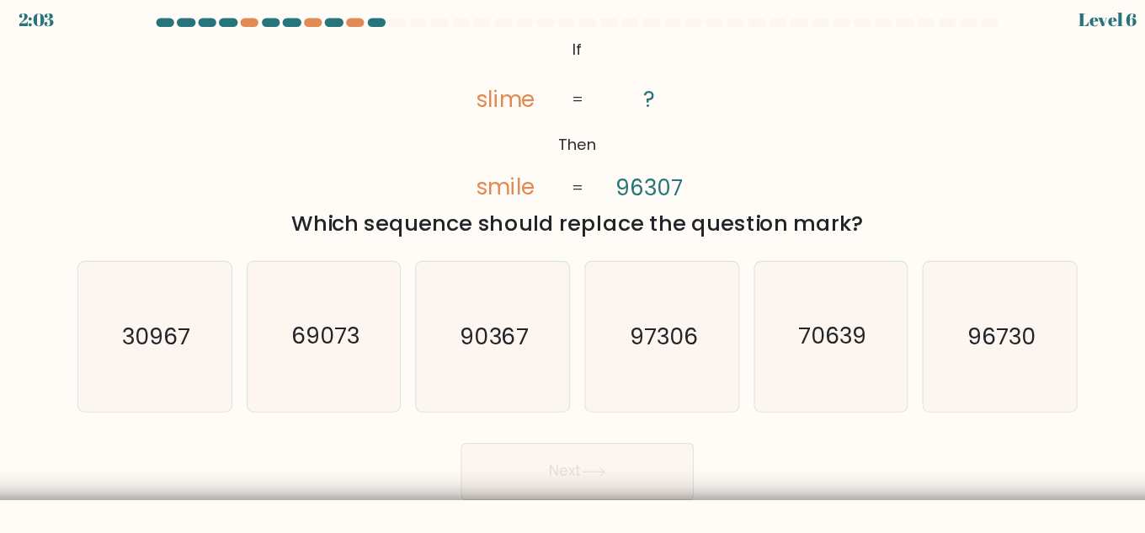
click at [510, 211] on div "Which sequence should replace the question mark?" at bounding box center [573, 224] width 920 height 30
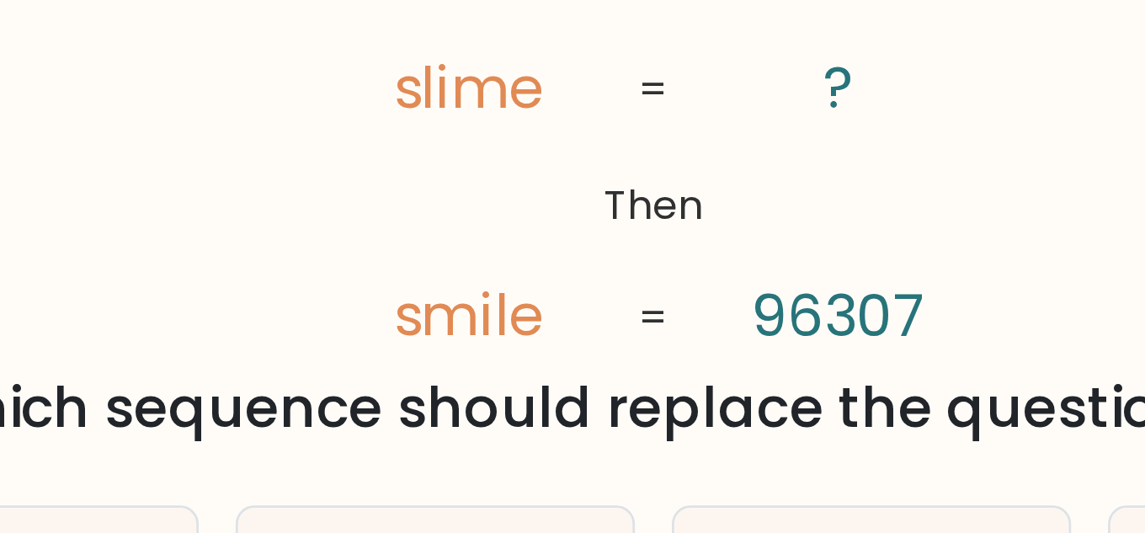
click at [493, 194] on tspan "smile" at bounding box center [505, 189] width 55 height 29
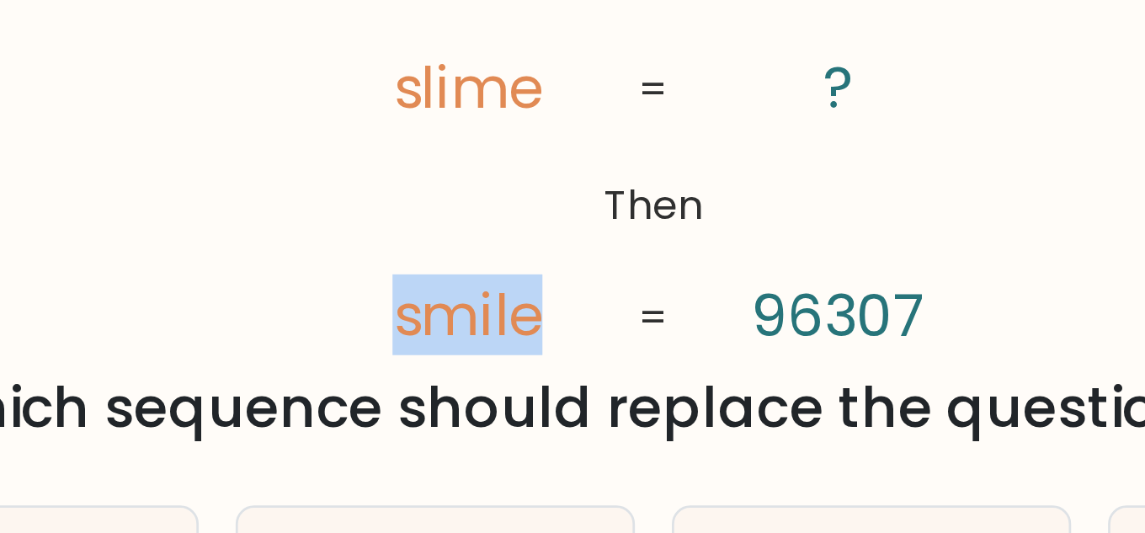
click at [493, 194] on tspan "smile" at bounding box center [505, 189] width 55 height 29
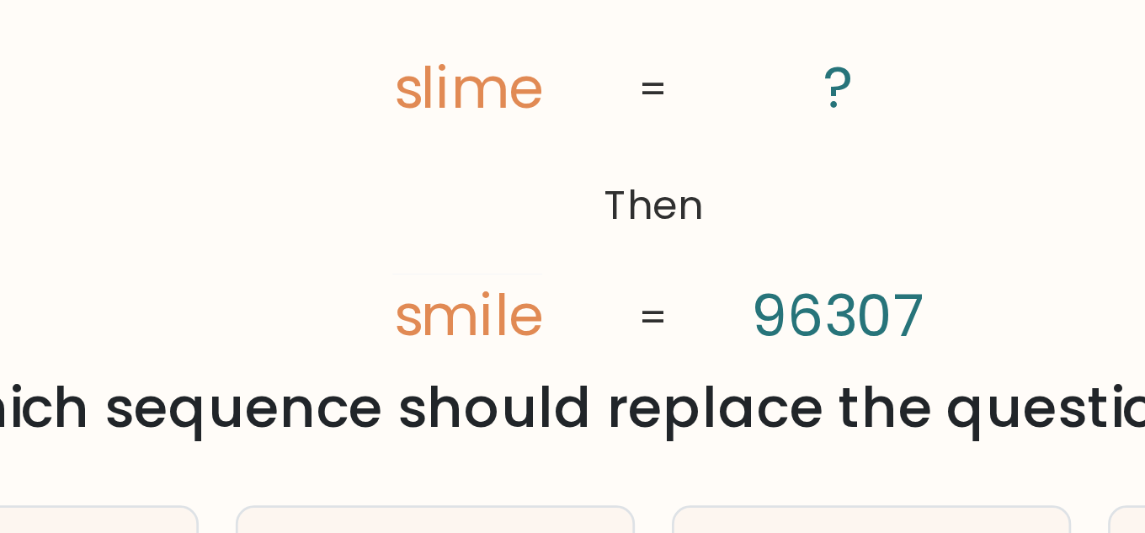
click at [504, 147] on icon "@import url('https://fonts.googleapis.com/css?family=Abril+Fatface:400,100,100i…" at bounding box center [572, 126] width 259 height 160
click at [530, 190] on tspan "smile" at bounding box center [505, 189] width 55 height 29
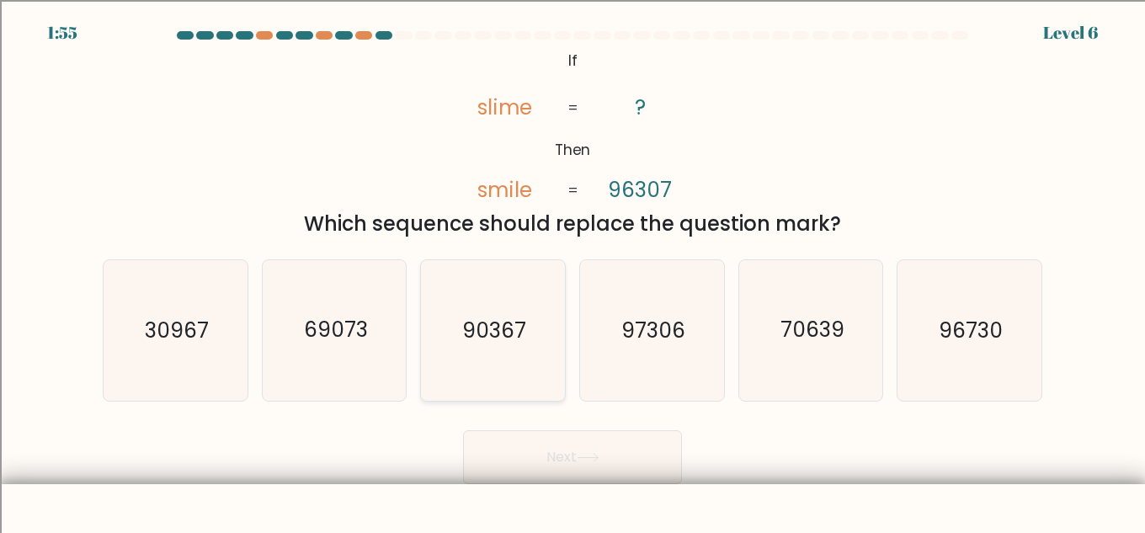
click at [505, 336] on text "90367" at bounding box center [494, 330] width 64 height 29
click at [573, 271] on input "c. 90367" at bounding box center [573, 269] width 1 height 4
radio input "true"
click at [587, 472] on button "Next" at bounding box center [572, 457] width 219 height 54
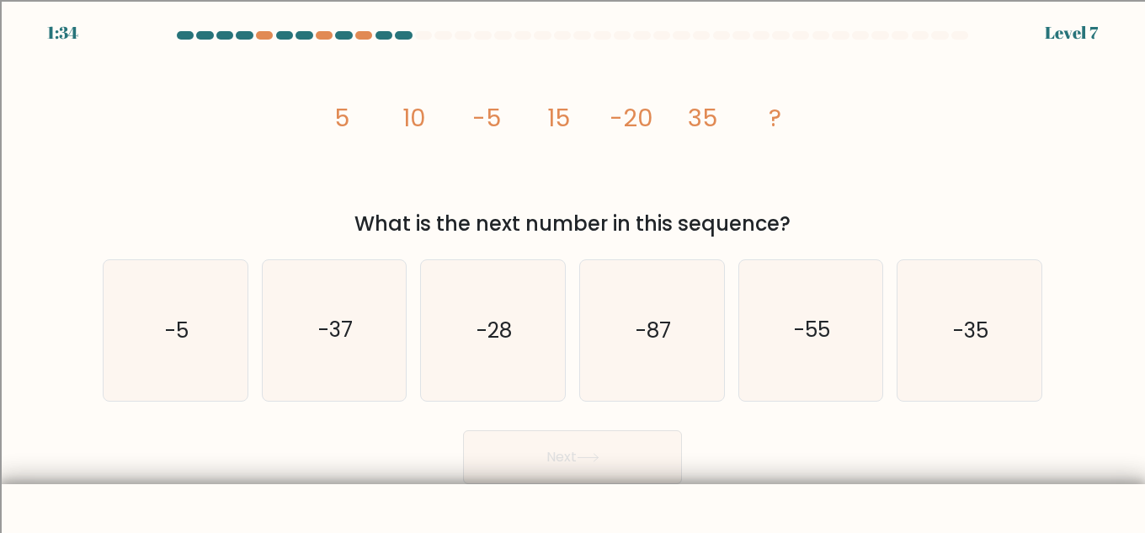
click at [350, 126] on tspan "5" at bounding box center [341, 118] width 15 height 34
click at [403, 120] on tspan "10" at bounding box center [414, 118] width 23 height 34
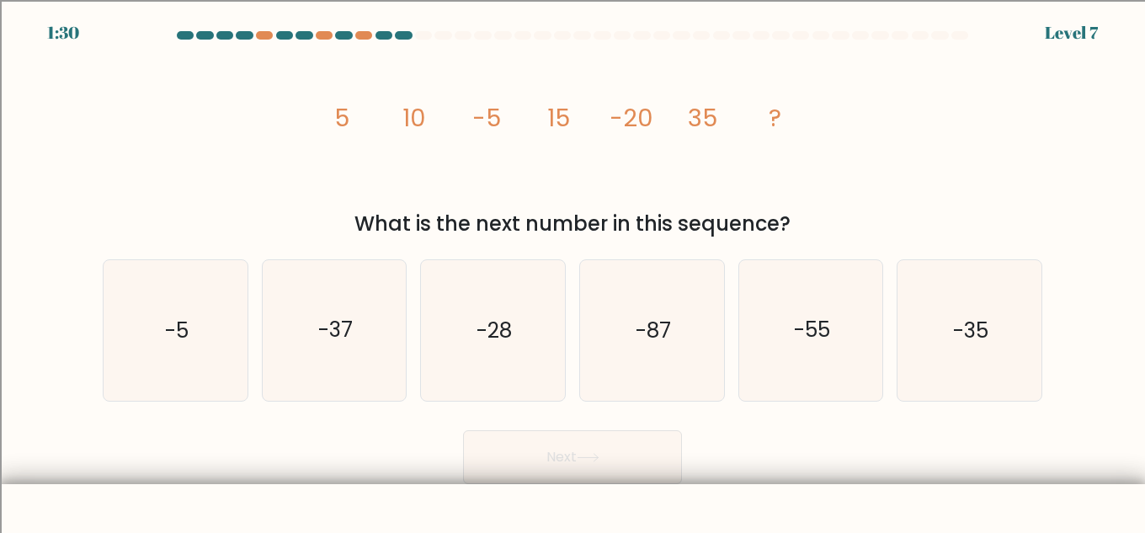
click at [403, 120] on tspan "10" at bounding box center [414, 118] width 23 height 34
click at [461, 117] on icon "image/svg+xml 5 10 -5 15 -20 35 ?" at bounding box center [572, 126] width 505 height 160
click at [511, 118] on icon "image/svg+xml 5 10 -5 15 -20 35 ?" at bounding box center [572, 126] width 505 height 160
click at [564, 116] on tspan "15" at bounding box center [558, 118] width 23 height 34
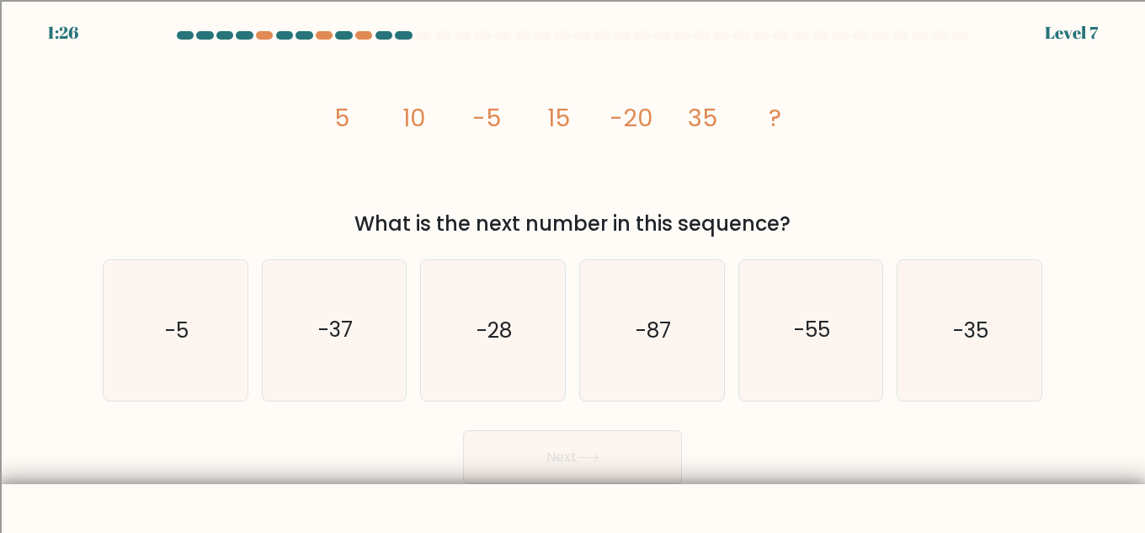
click at [564, 116] on tspan "15" at bounding box center [558, 118] width 23 height 34
click at [702, 104] on tspan "35" at bounding box center [702, 118] width 29 height 34
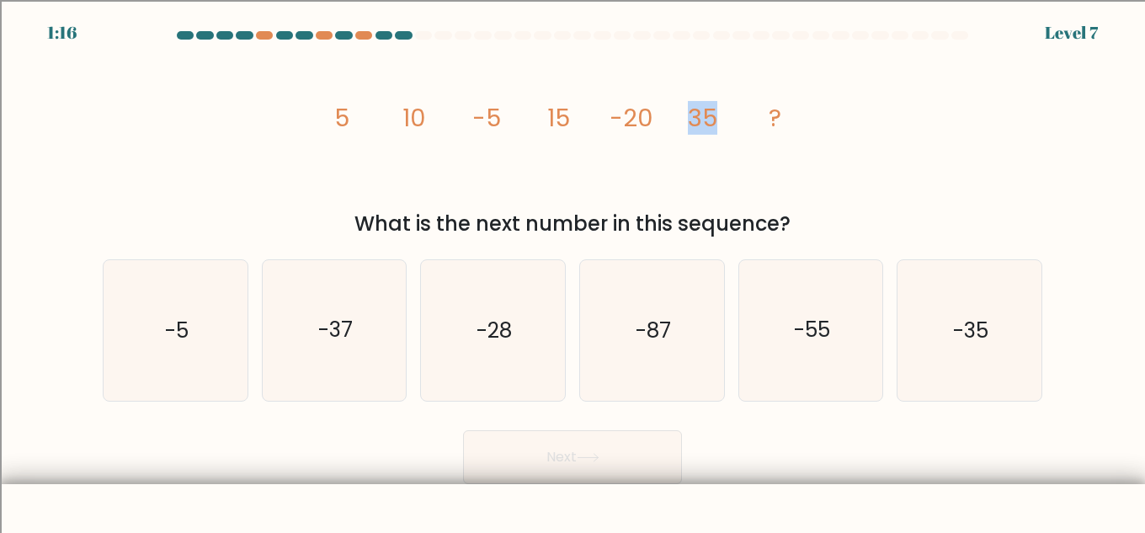
click at [702, 104] on tspan "35" at bounding box center [702, 118] width 29 height 34
click at [702, 107] on tspan "35" at bounding box center [702, 118] width 29 height 34
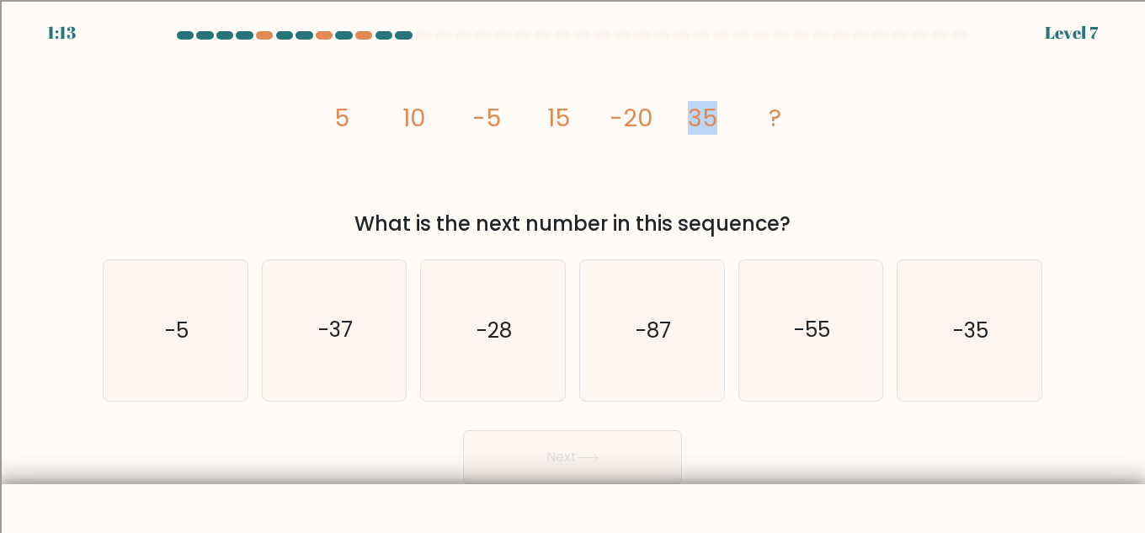
click at [702, 107] on tspan "35" at bounding box center [702, 118] width 29 height 34
click at [798, 113] on icon "image/svg+xml 5 10 -5 15 -20 35 ?" at bounding box center [572, 126] width 505 height 160
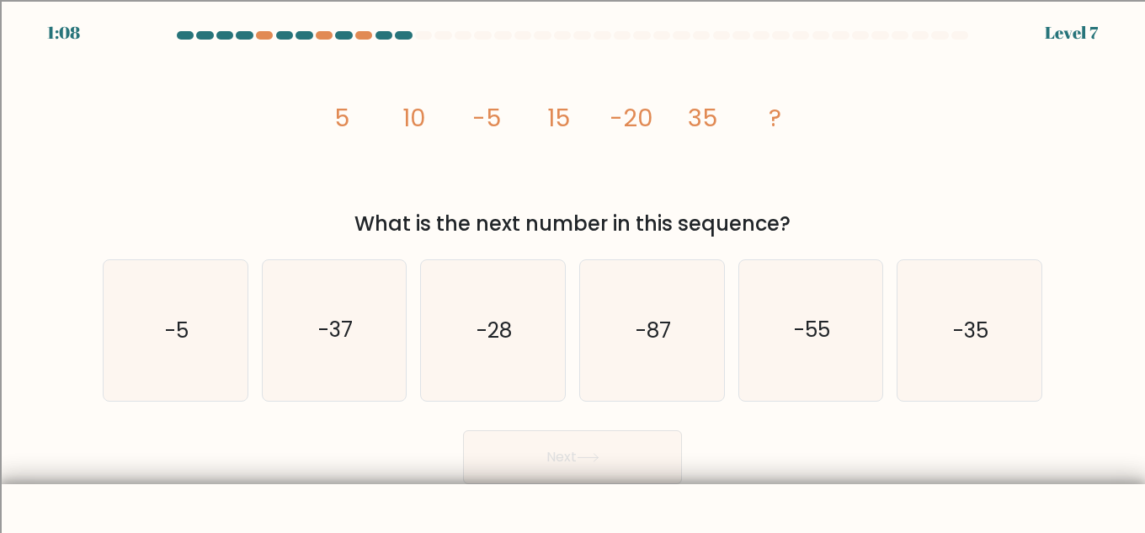
click at [489, 117] on tspan "-5" at bounding box center [486, 118] width 29 height 34
click at [605, 109] on icon "image/svg+xml 5 10 -5 15 -20 35 ?" at bounding box center [572, 126] width 505 height 160
click at [570, 114] on icon "image/svg+xml 5 10 -5 15 -20 35 ?" at bounding box center [572, 126] width 505 height 160
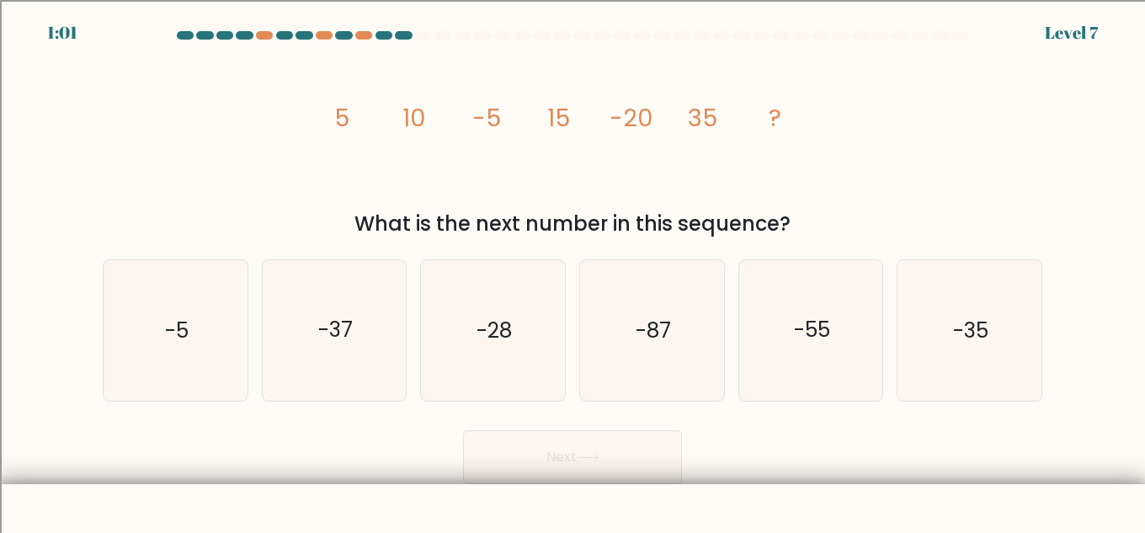
click at [570, 114] on icon "image/svg+xml 5 10 -5 15 -20 35 ?" at bounding box center [572, 126] width 505 height 160
click at [563, 115] on tspan "15" at bounding box center [558, 118] width 23 height 34
click at [407, 132] on tspan "10" at bounding box center [414, 118] width 23 height 34
click at [553, 114] on tspan "15" at bounding box center [558, 118] width 23 height 34
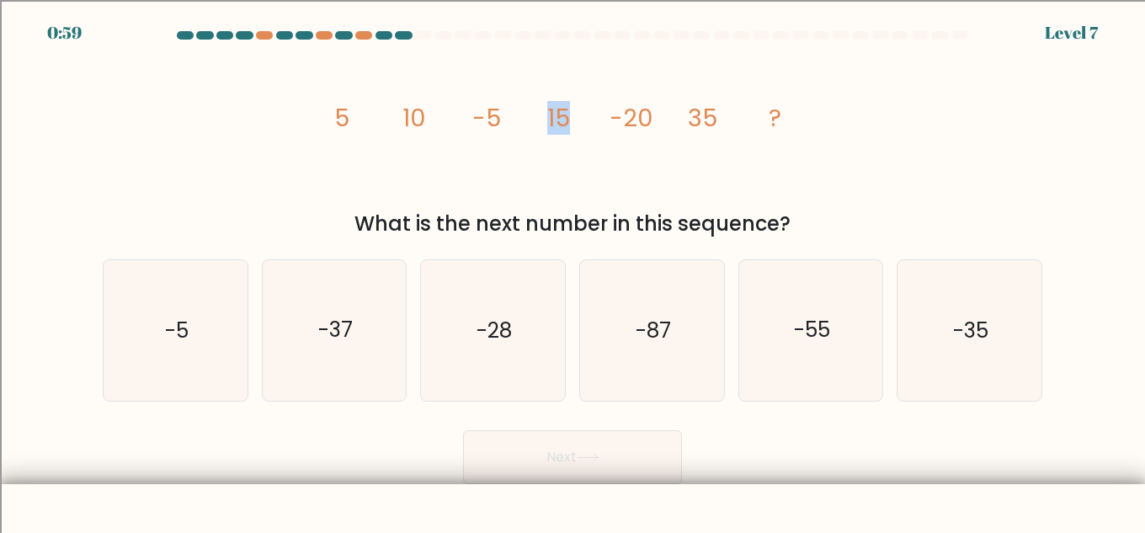
click at [553, 114] on tspan "15" at bounding box center [558, 118] width 23 height 34
click at [695, 120] on tspan "35" at bounding box center [702, 118] width 29 height 34
click at [803, 296] on icon "-55" at bounding box center [811, 330] width 141 height 141
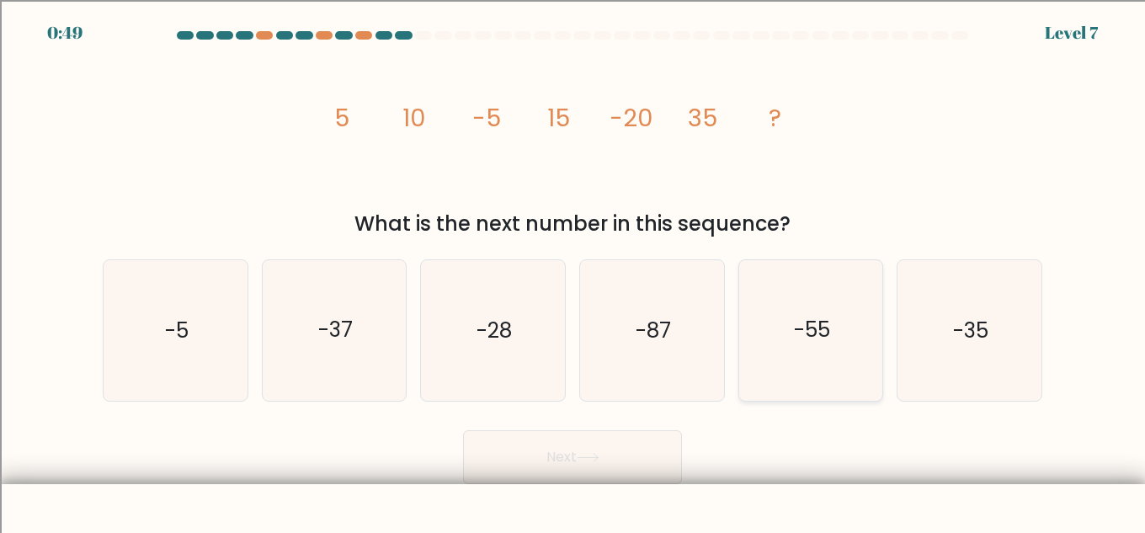
click at [574, 271] on input "e. -55" at bounding box center [573, 269] width 1 height 4
radio input "true"
click at [590, 460] on icon at bounding box center [588, 457] width 23 height 9
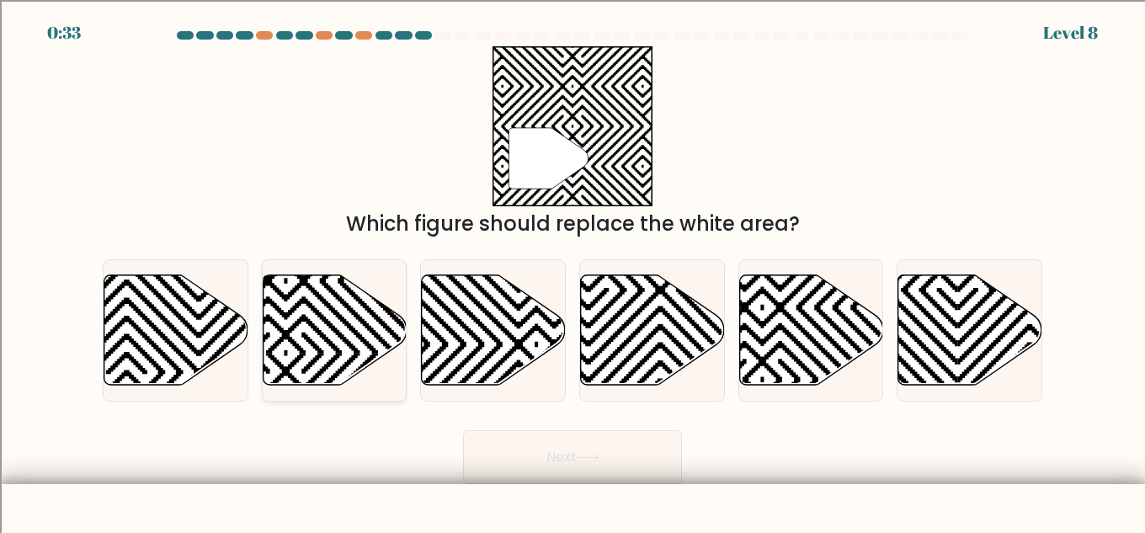
click at [315, 325] on icon at bounding box center [335, 330] width 144 height 110
click at [573, 271] on input "b." at bounding box center [573, 269] width 1 height 4
radio input "true"
click at [688, 286] on icon at bounding box center [652, 331] width 144 height 112
click at [574, 271] on input "d." at bounding box center [573, 269] width 1 height 4
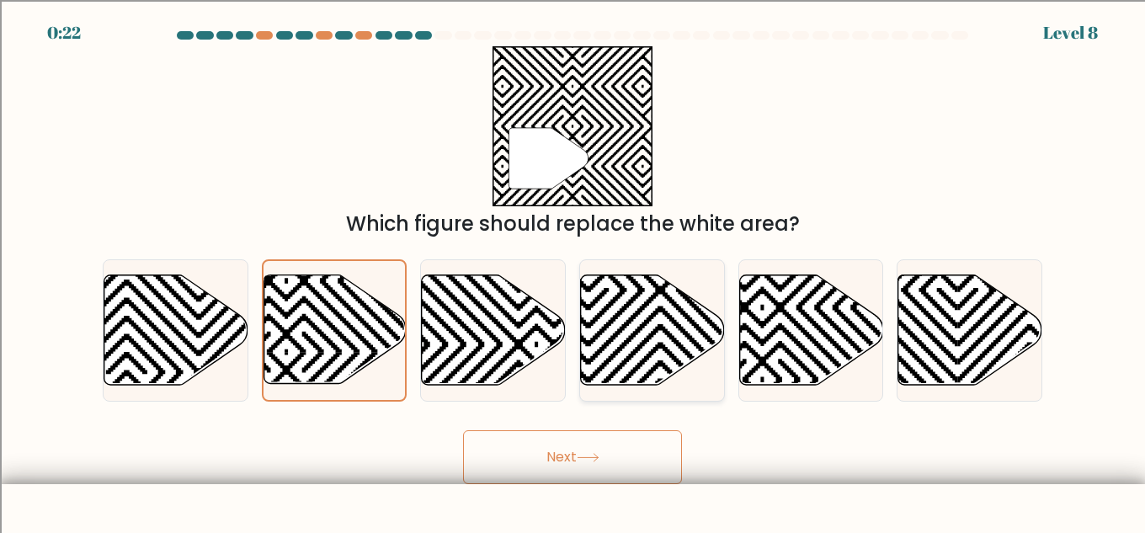
radio input "true"
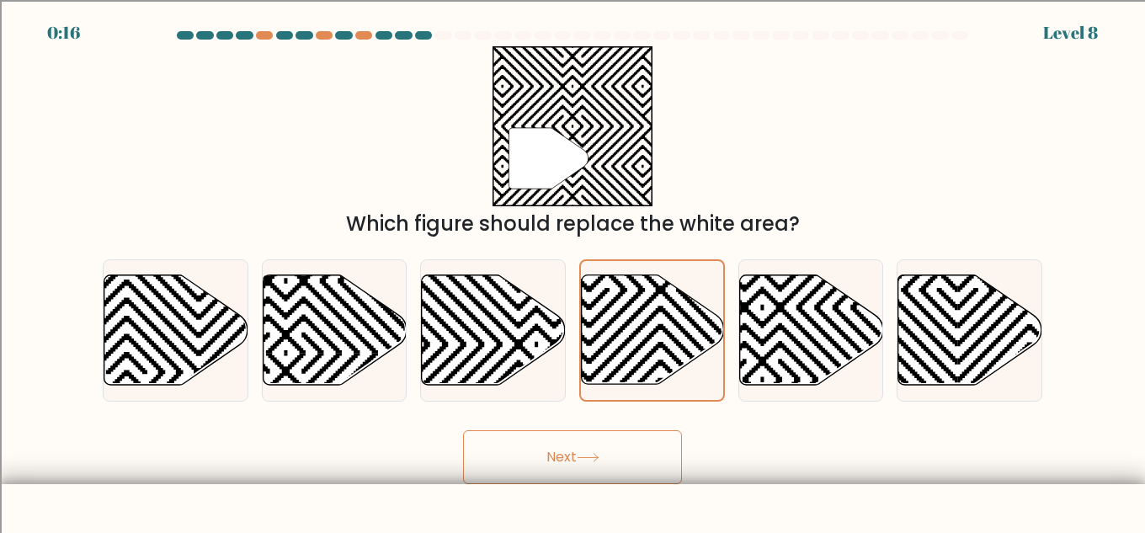
click at [540, 450] on button "Next" at bounding box center [572, 457] width 219 height 54
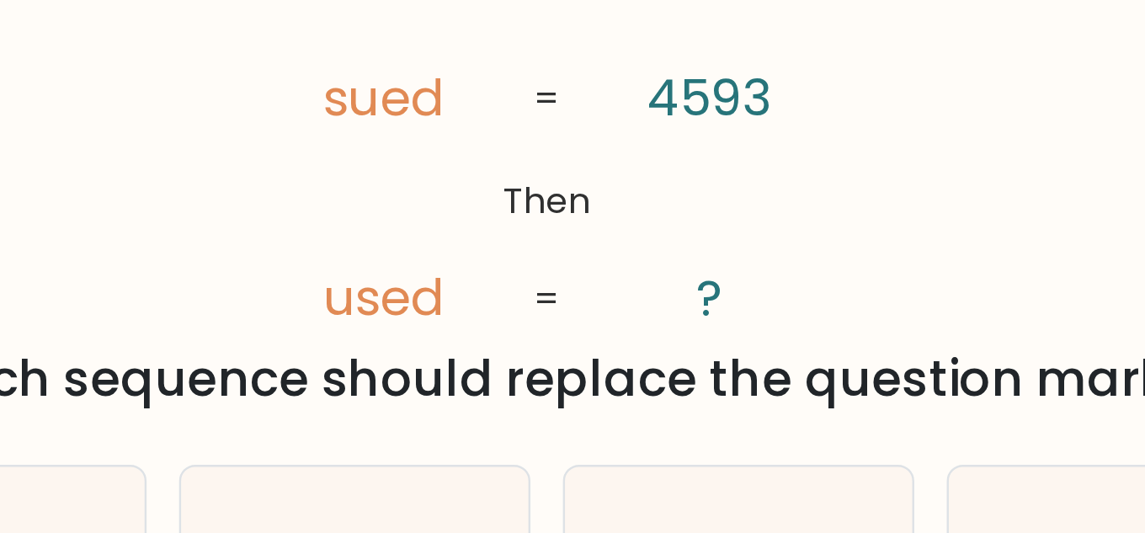
click at [487, 111] on tspan "sued" at bounding box center [505, 107] width 51 height 29
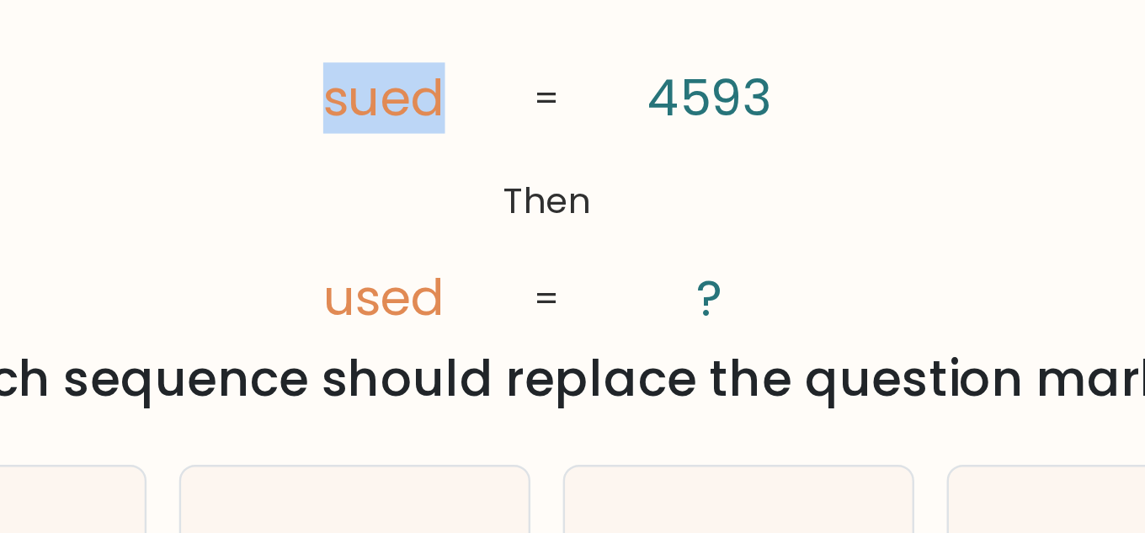
click at [487, 111] on tspan "sued" at bounding box center [505, 107] width 51 height 29
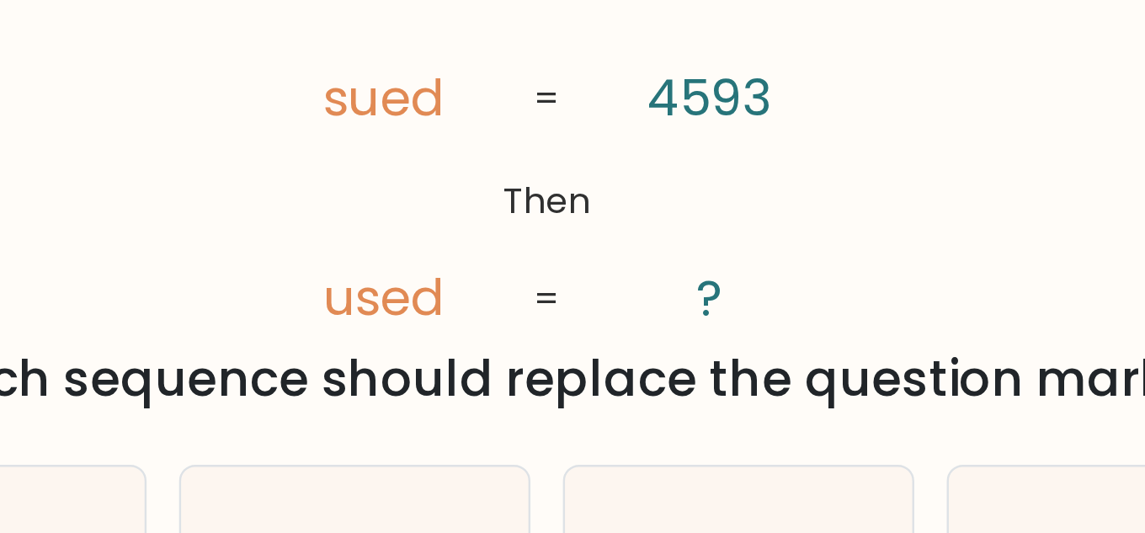
click at [498, 190] on tspan "used" at bounding box center [505, 189] width 51 height 29
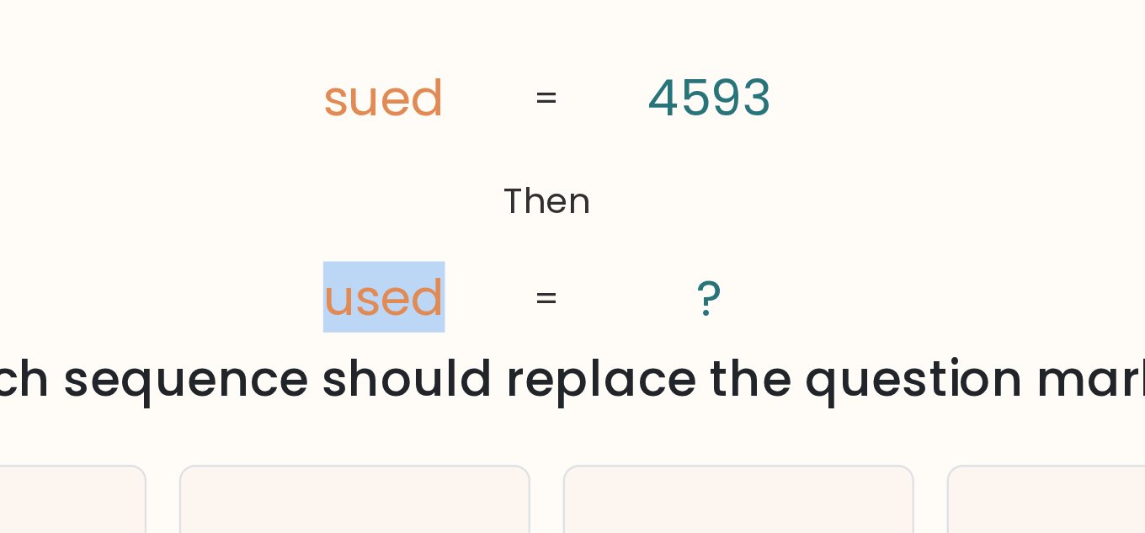
click at [498, 190] on tspan "used" at bounding box center [505, 189] width 51 height 29
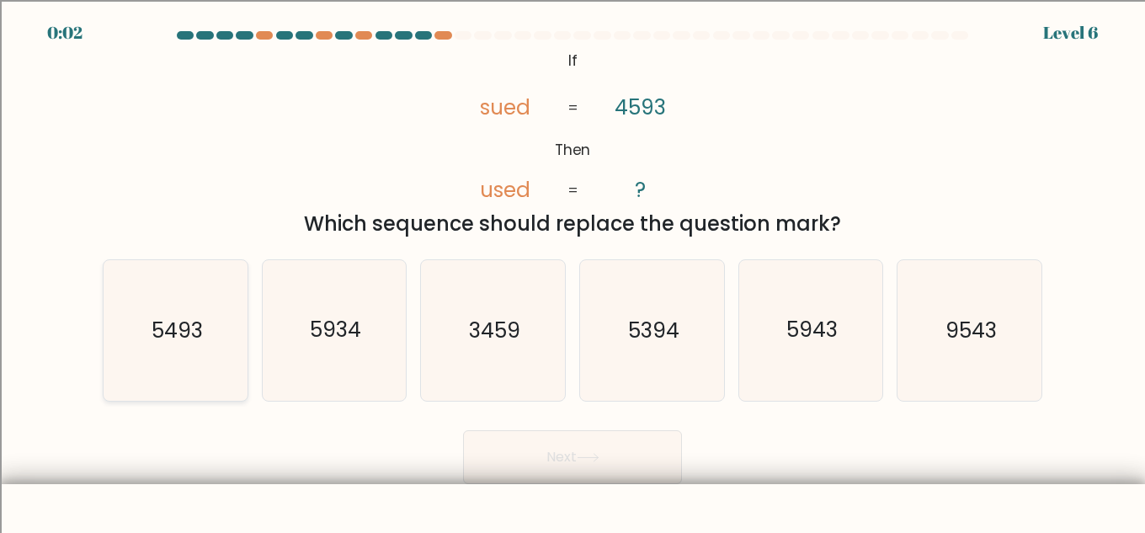
click at [200, 318] on text "5493" at bounding box center [176, 330] width 51 height 29
click at [573, 271] on input "a. 5493" at bounding box center [573, 269] width 1 height 4
radio input "true"
click at [617, 474] on button "Next" at bounding box center [572, 457] width 219 height 54
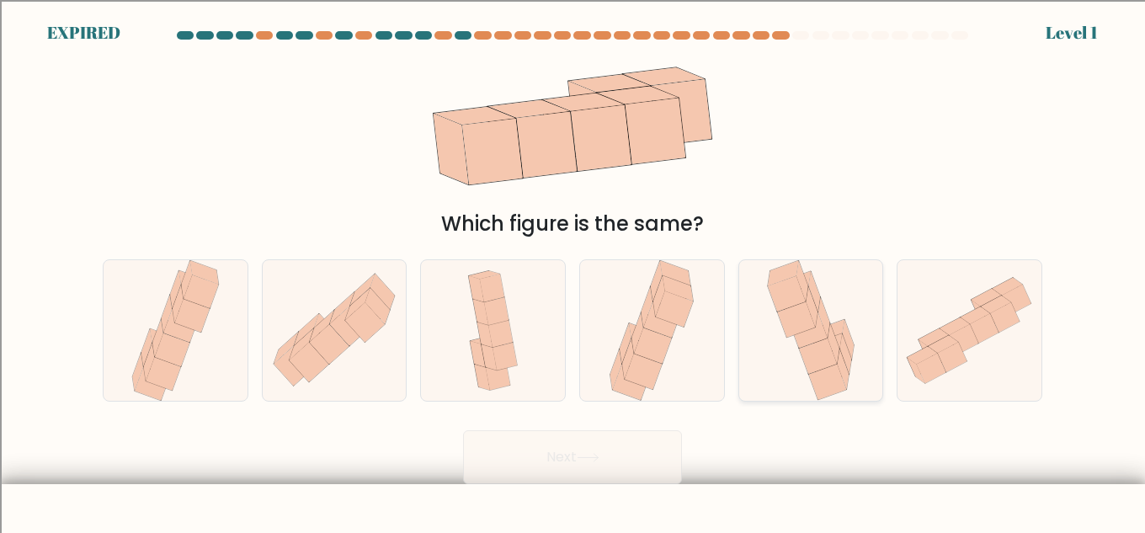
click at [800, 314] on icon at bounding box center [796, 319] width 38 height 35
click at [574, 271] on input "e." at bounding box center [573, 269] width 1 height 4
radio input "true"
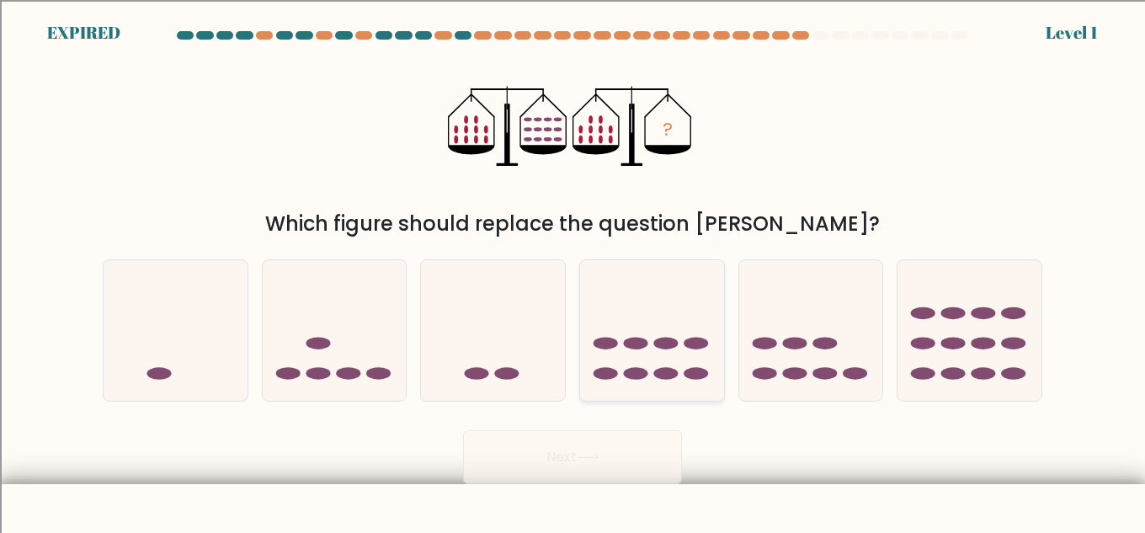
click at [584, 351] on icon at bounding box center [652, 330] width 144 height 119
click at [574, 271] on input "d." at bounding box center [573, 269] width 1 height 4
radio input "true"
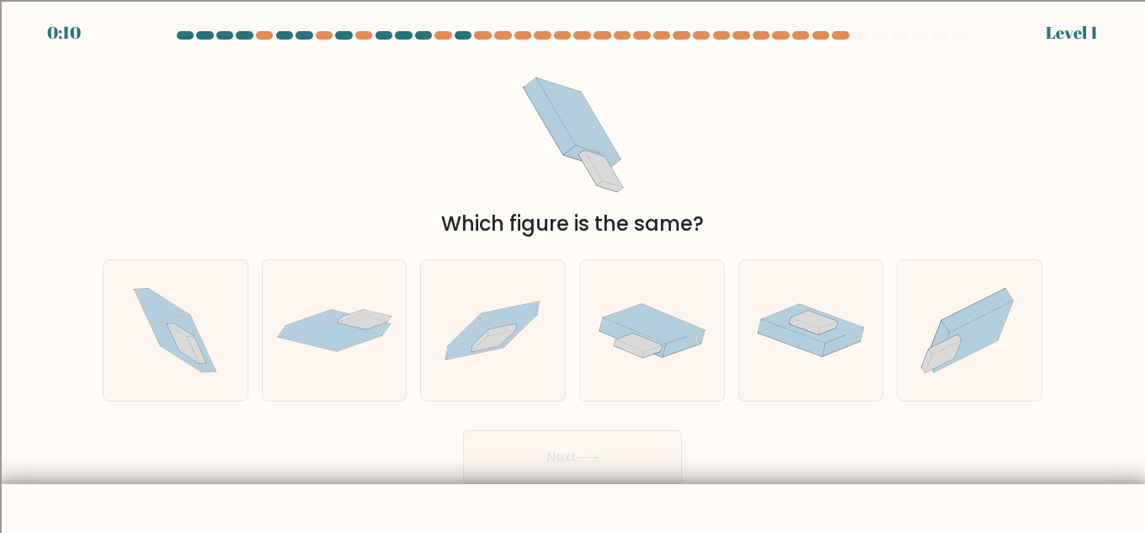
click at [495, 206] on div "Which figure is the same?" at bounding box center [573, 142] width 960 height 193
click at [345, 323] on icon at bounding box center [363, 322] width 50 height 14
click at [573, 271] on input "b." at bounding box center [573, 269] width 1 height 4
radio input "true"
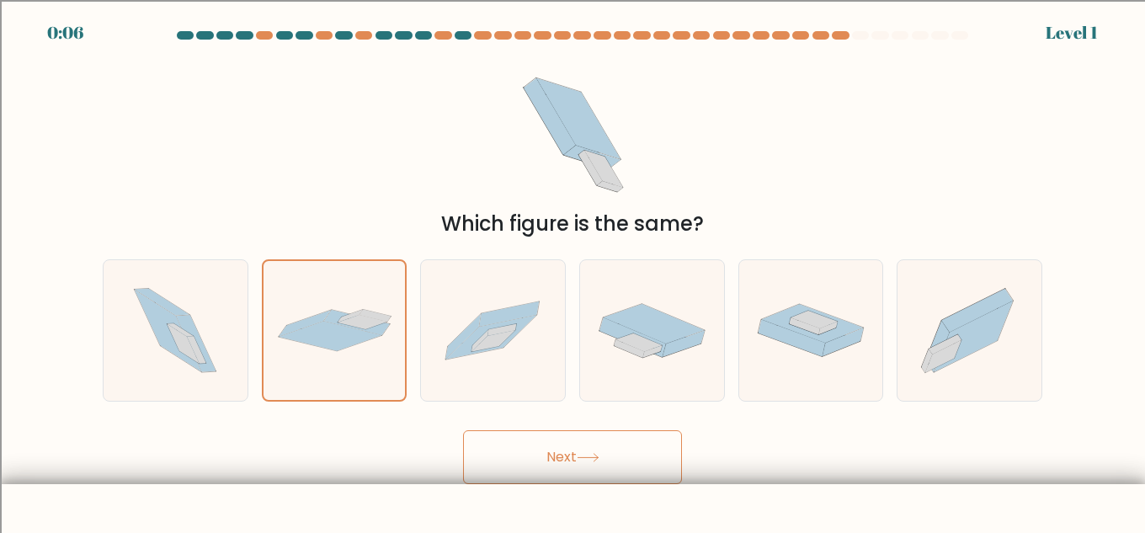
click at [639, 495] on body "0:06 Level 1" at bounding box center [572, 308] width 1145 height 617
click at [606, 462] on button "Next" at bounding box center [572, 457] width 219 height 54
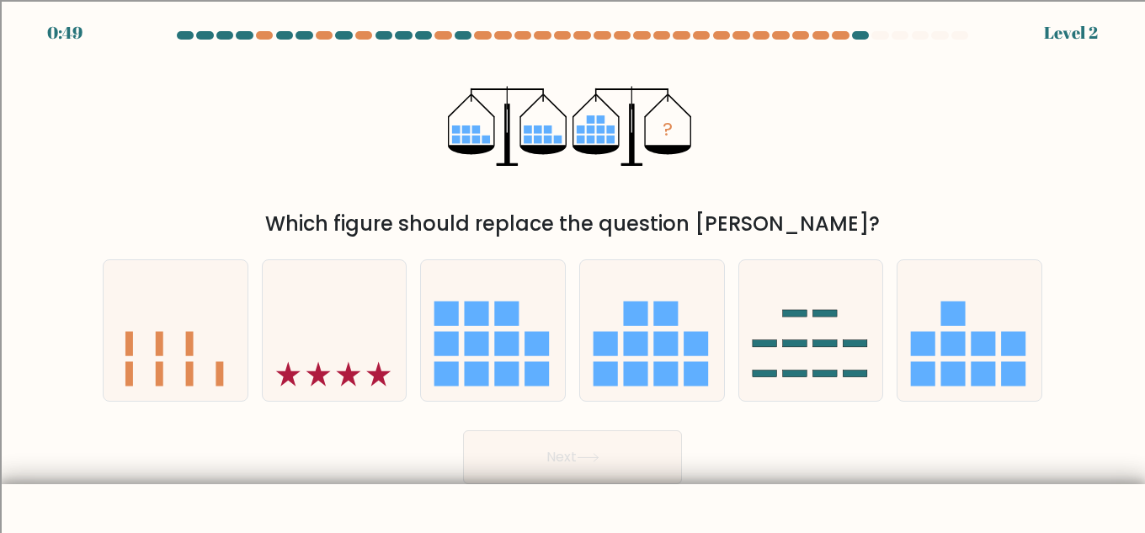
click at [418, 220] on div "Which figure should replace the question mark?" at bounding box center [573, 224] width 920 height 30
click at [679, 331] on icon at bounding box center [652, 330] width 144 height 119
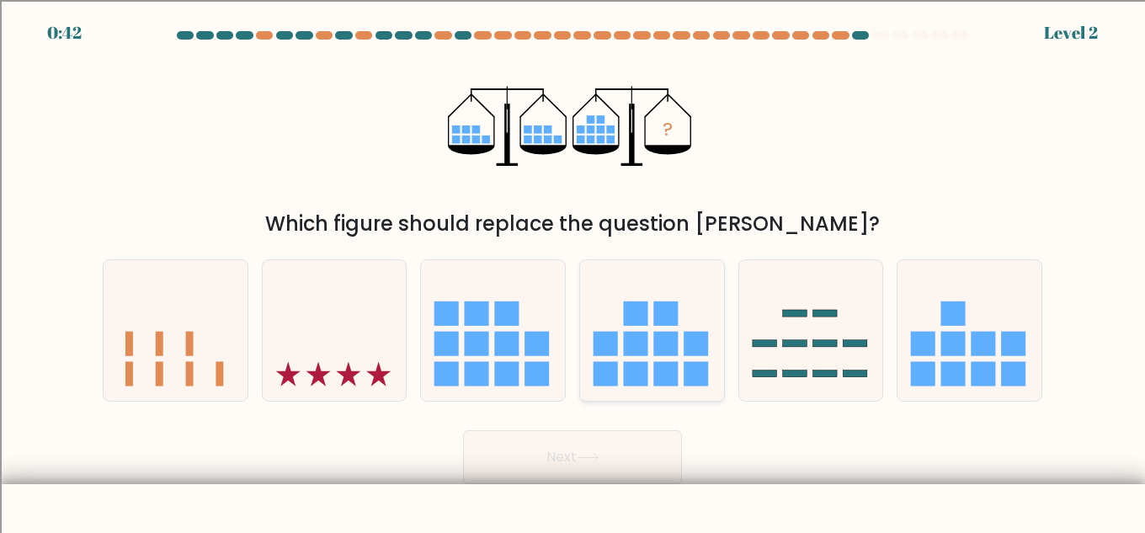
click at [574, 271] on input "d." at bounding box center [573, 269] width 1 height 4
radio input "true"
click at [598, 460] on icon at bounding box center [588, 458] width 20 height 8
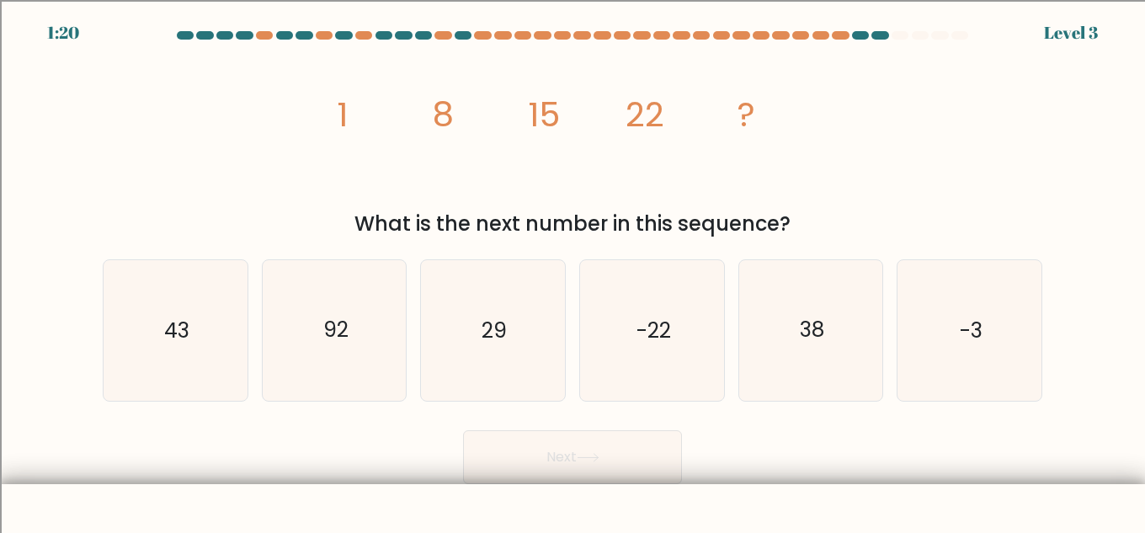
drag, startPoint x: 350, startPoint y: 106, endPoint x: 431, endPoint y: 106, distance: 80.9
click at [431, 109] on icon "image/svg+xml 1 8 15 22 ?" at bounding box center [572, 126] width 505 height 160
click at [542, 136] on tspan "15" at bounding box center [544, 114] width 32 height 47
click at [488, 327] on text "29" at bounding box center [494, 330] width 25 height 29
click at [573, 271] on input "c. 29" at bounding box center [573, 269] width 1 height 4
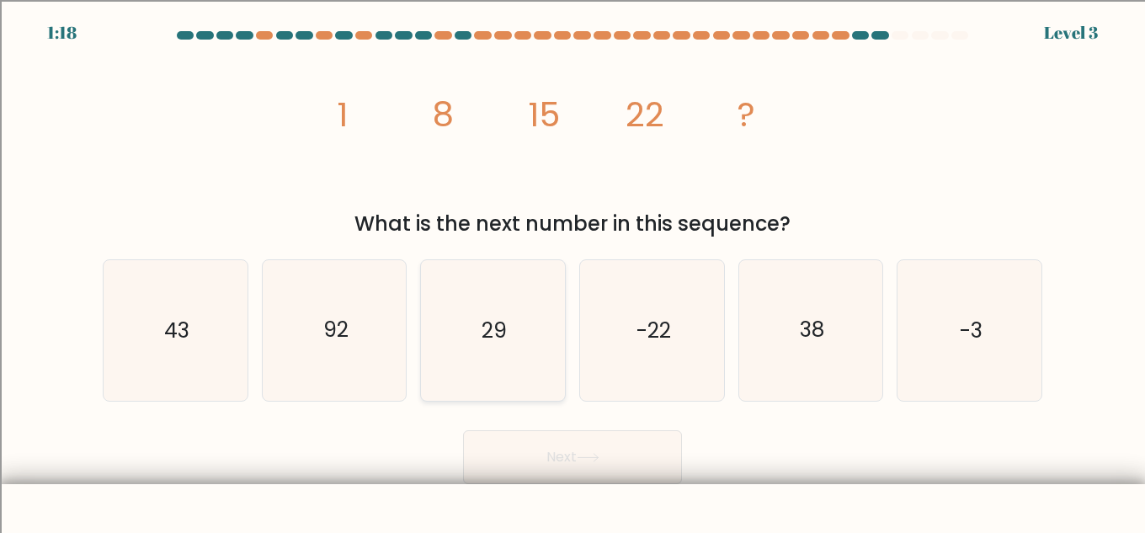
radio input "true"
click at [585, 446] on button "Next" at bounding box center [572, 457] width 219 height 54
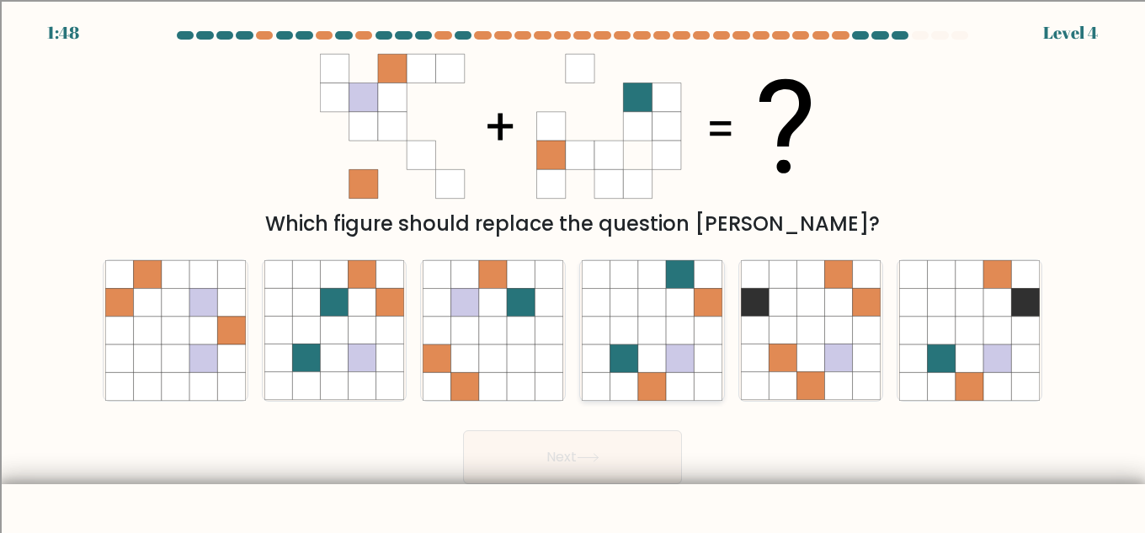
click at [613, 361] on icon at bounding box center [625, 358] width 28 height 28
click at [574, 271] on input "d." at bounding box center [573, 269] width 1 height 4
radio input "true"
click at [412, 339] on div "b." at bounding box center [334, 330] width 159 height 142
click at [467, 349] on icon at bounding box center [465, 358] width 28 height 28
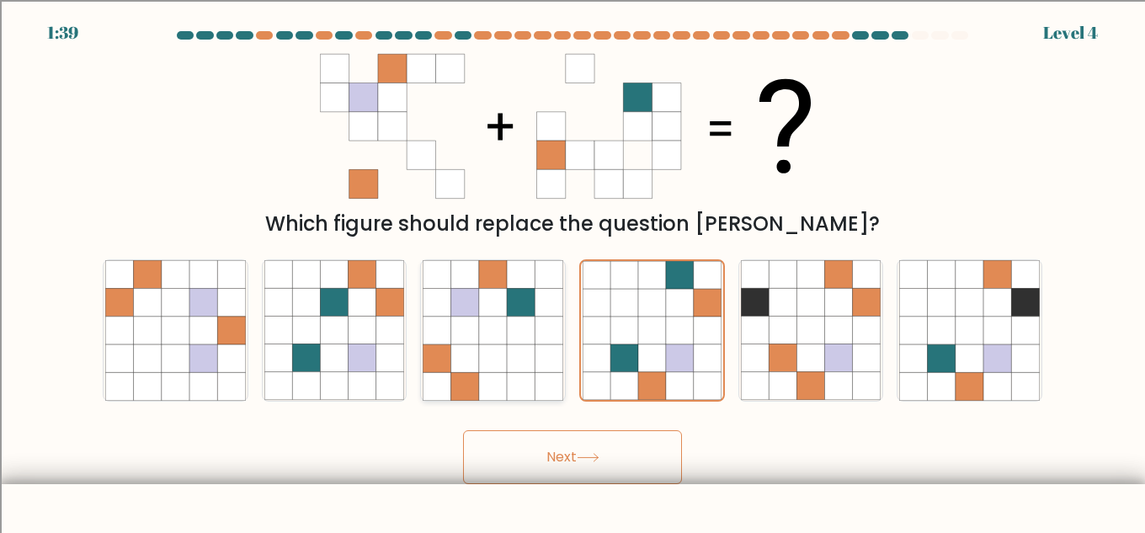
click at [573, 271] on input "c." at bounding box center [573, 269] width 1 height 4
radio input "true"
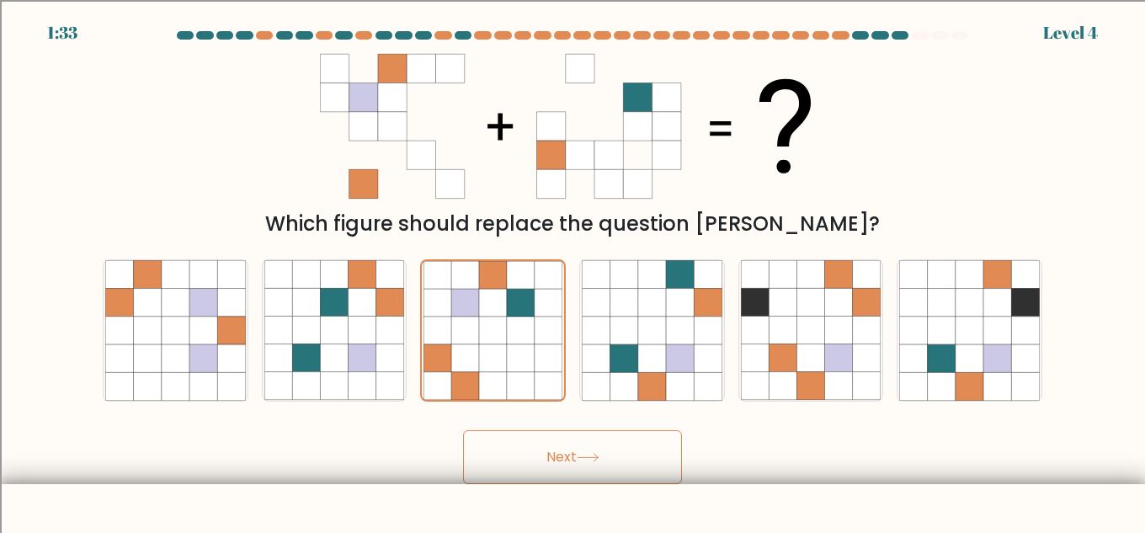
click at [595, 467] on button "Next" at bounding box center [572, 457] width 219 height 54
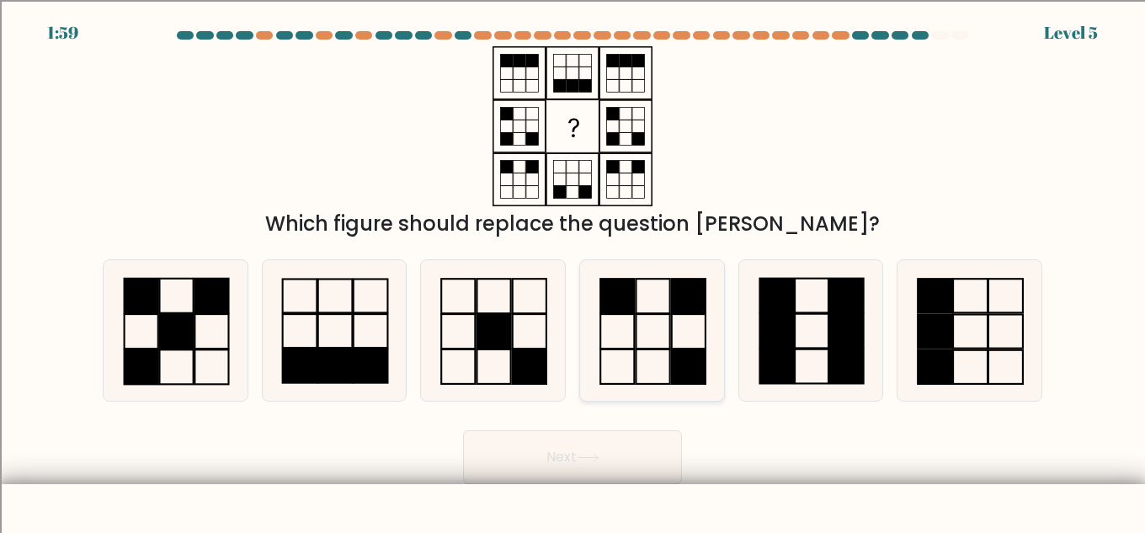
click at [640, 317] on icon at bounding box center [652, 330] width 141 height 141
click at [574, 271] on input "d." at bounding box center [573, 269] width 1 height 4
radio input "true"
click at [574, 462] on button "Next" at bounding box center [572, 457] width 219 height 54
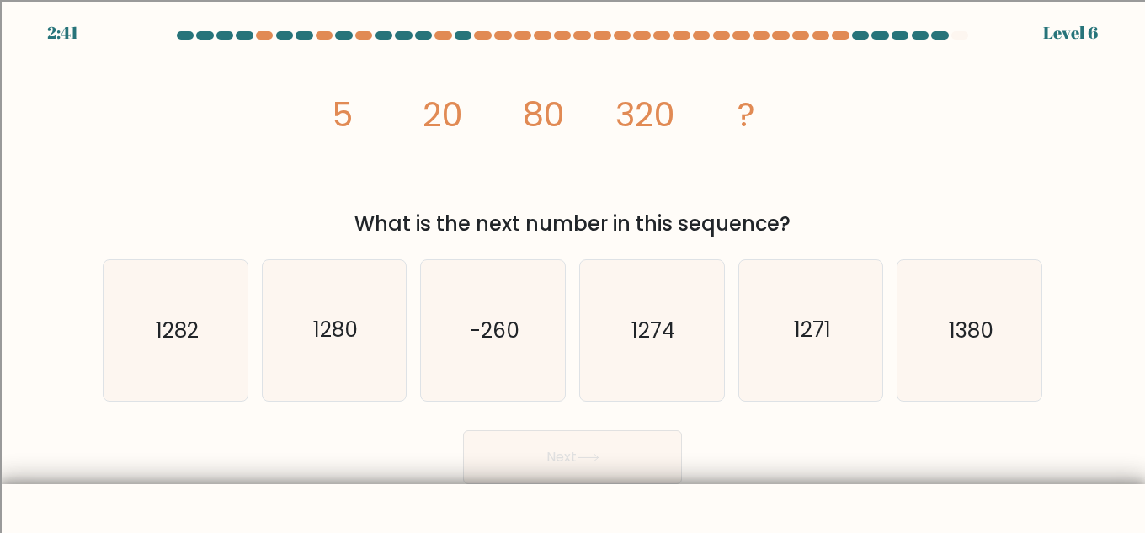
drag, startPoint x: 387, startPoint y: 112, endPoint x: 412, endPoint y: 119, distance: 25.3
click at [412, 119] on icon "image/svg+xml 5 20 80 320 ?" at bounding box center [572, 126] width 505 height 160
click at [623, 115] on tspan "320" at bounding box center [646, 114] width 60 height 47
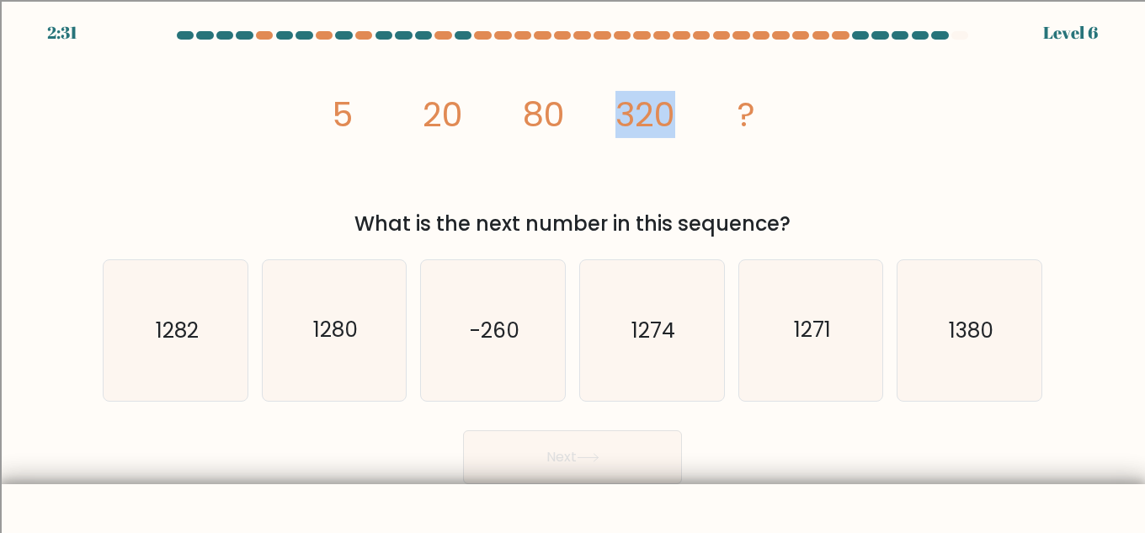
click at [623, 115] on tspan "320" at bounding box center [646, 114] width 60 height 47
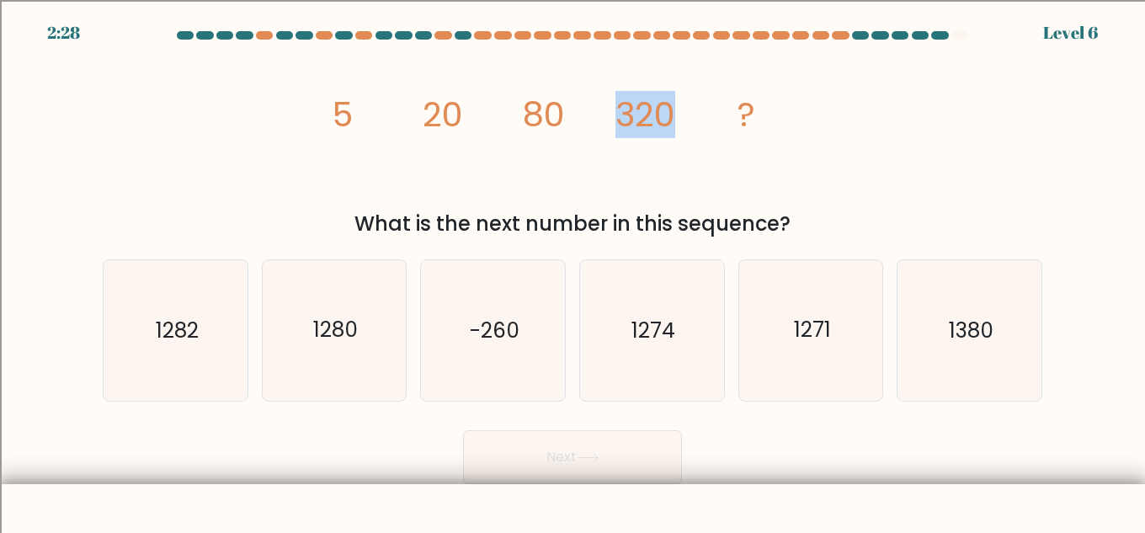
click at [623, 115] on tspan "320" at bounding box center [646, 114] width 60 height 47
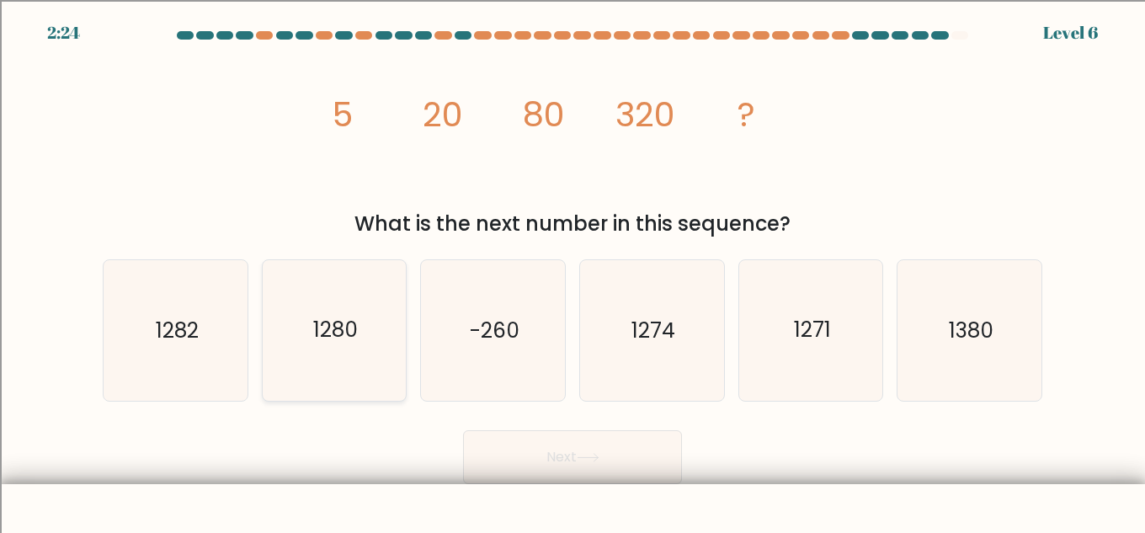
click at [376, 318] on icon "1280" at bounding box center [334, 330] width 141 height 141
click at [573, 271] on input "b. 1280" at bounding box center [573, 269] width 1 height 4
radio input "true"
click at [626, 468] on button "Next" at bounding box center [572, 457] width 219 height 54
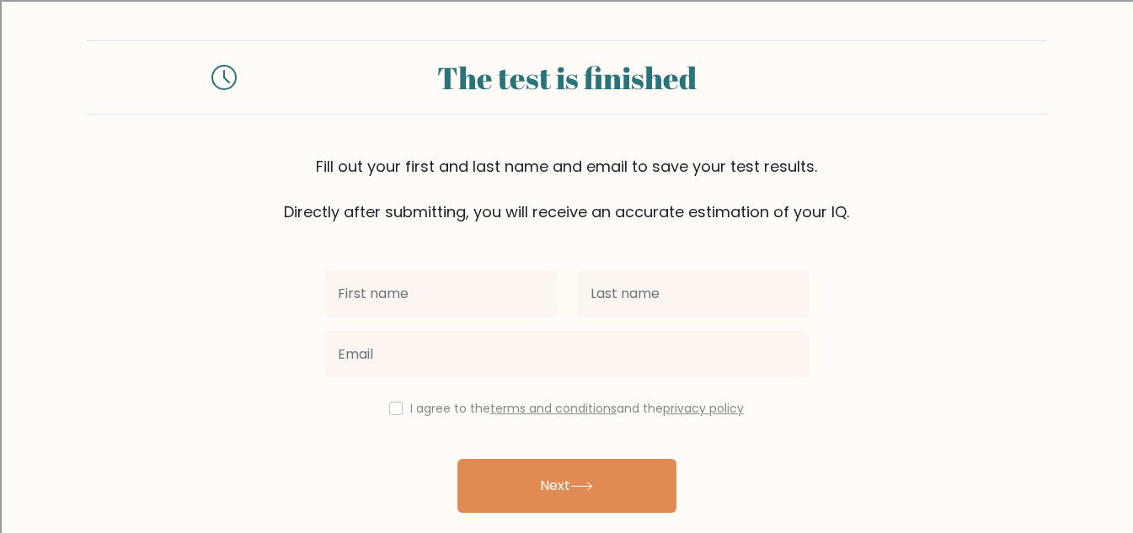
click at [447, 296] on input "text" at bounding box center [440, 293] width 232 height 47
type input "E"
type input "[PERSON_NAME]"
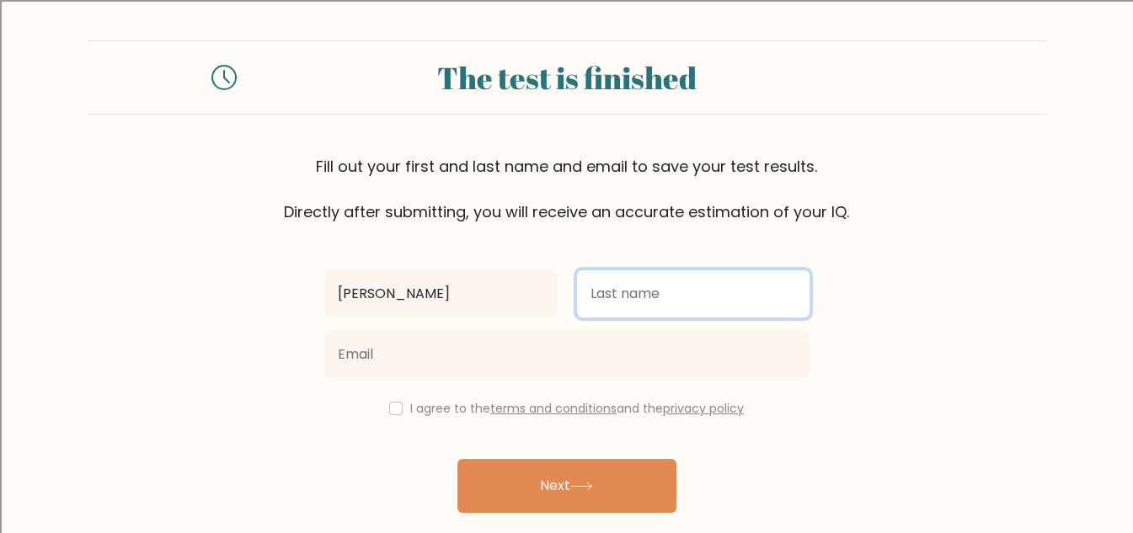
click at [609, 305] on input "text" at bounding box center [693, 293] width 232 height 47
type input "L"
type input "raymones"
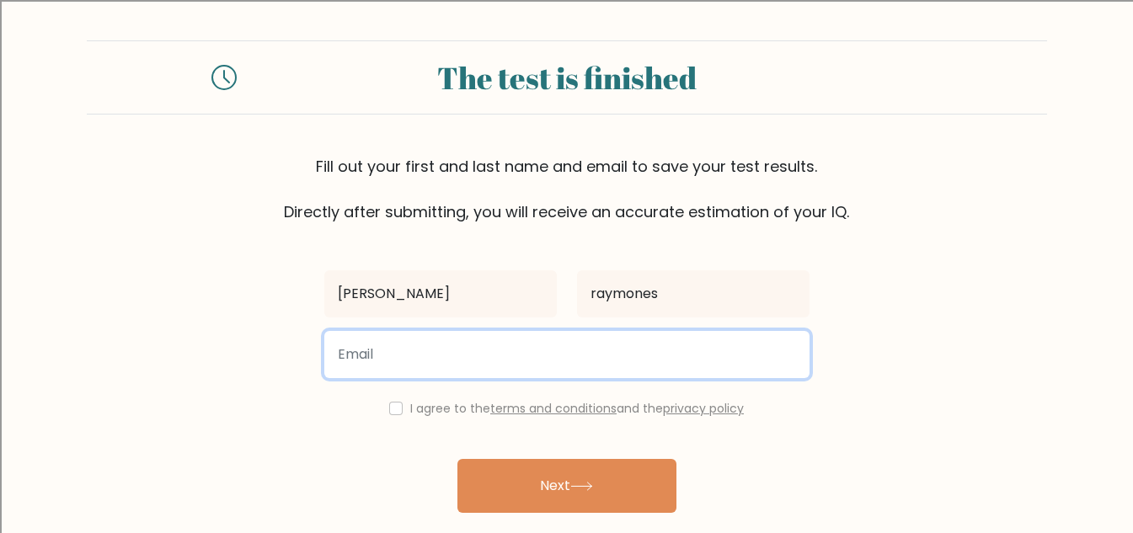
click at [504, 354] on input "email" at bounding box center [566, 354] width 485 height 47
type input "l"
click at [427, 366] on input "email" at bounding box center [566, 354] width 485 height 47
type input "radiocostume59@gmail.com"
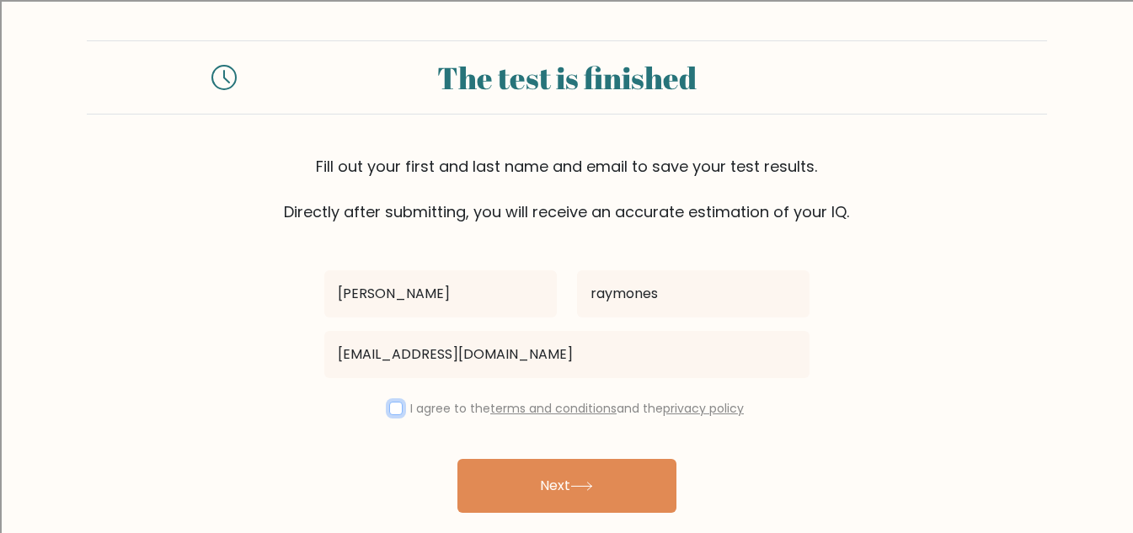
click at [396, 413] on input "checkbox" at bounding box center [395, 408] width 13 height 13
checkbox input "true"
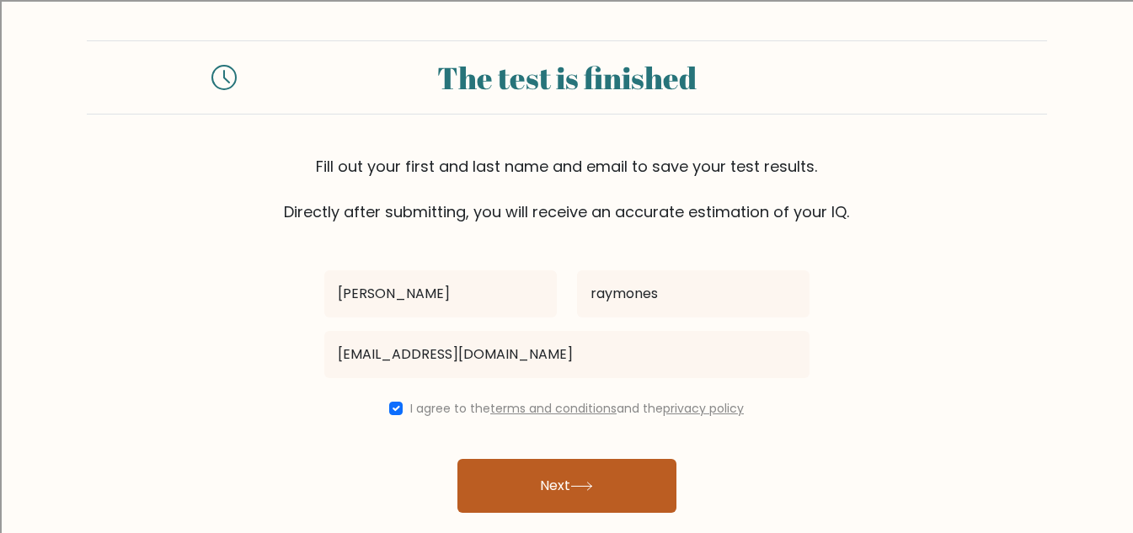
click at [504, 469] on button "Next" at bounding box center [566, 486] width 219 height 54
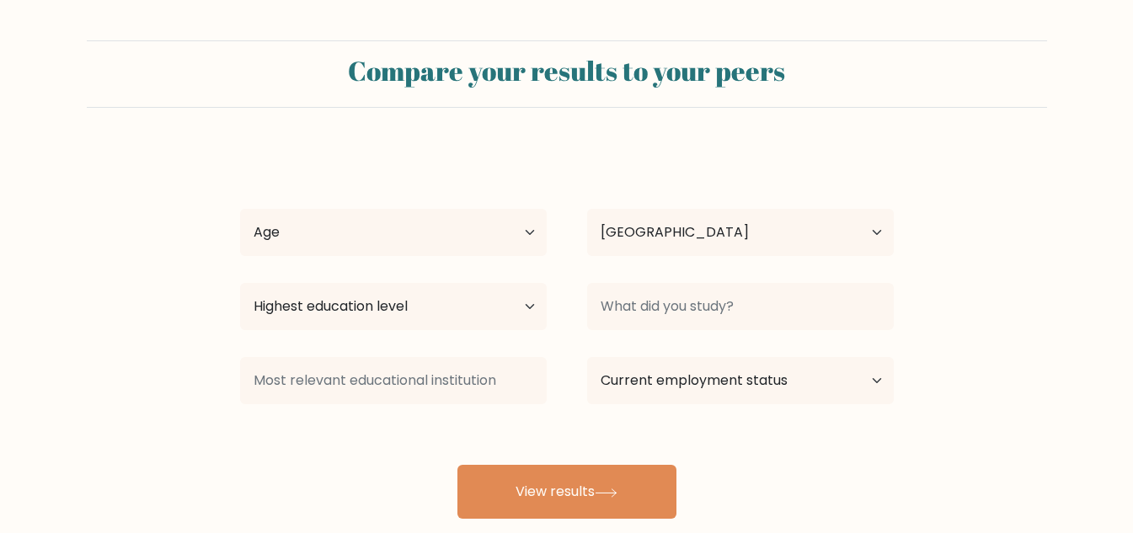
select select "US"
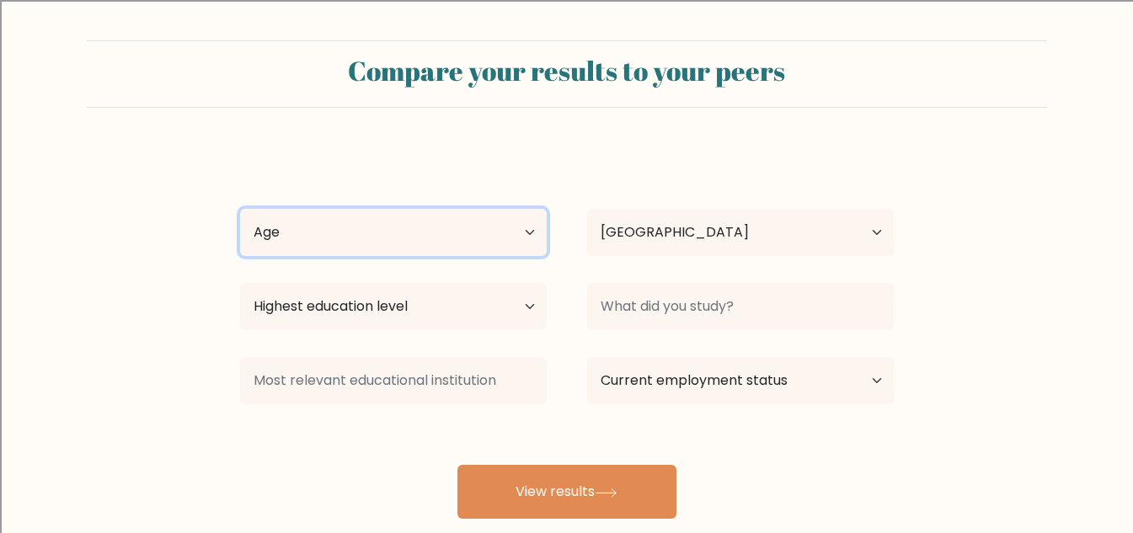
click at [462, 218] on select "Age Under [DEMOGRAPHIC_DATA] [DEMOGRAPHIC_DATA] [DEMOGRAPHIC_DATA] [DEMOGRAPHIC…" at bounding box center [393, 232] width 307 height 47
select select "min_18"
click at [240, 209] on select "Age Under [DEMOGRAPHIC_DATA] [DEMOGRAPHIC_DATA] [DEMOGRAPHIC_DATA] [DEMOGRAPHIC…" at bounding box center [393, 232] width 307 height 47
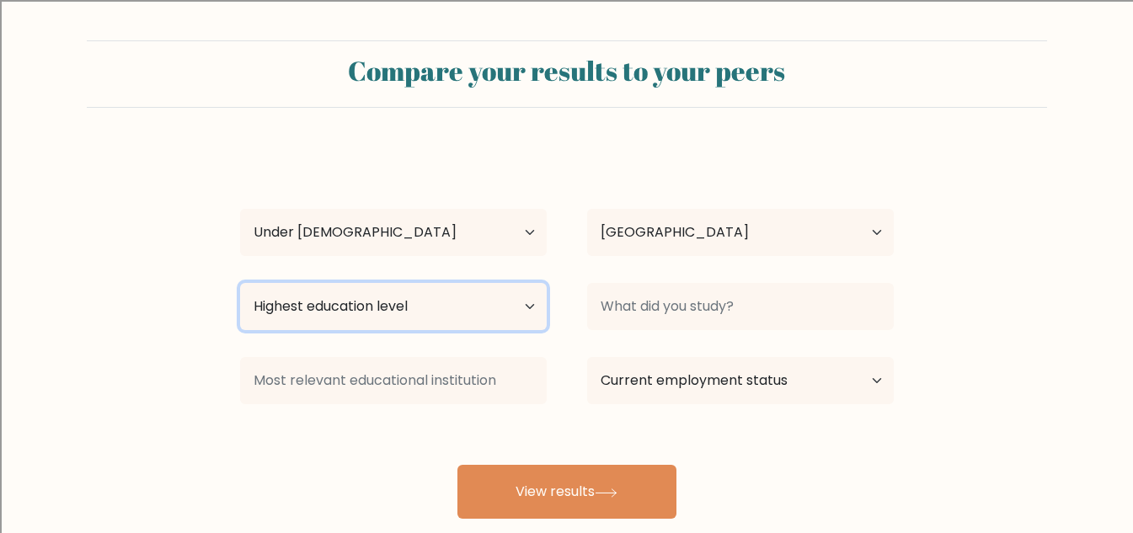
click at [425, 310] on select "Highest education level No schooling Primary Lower Secondary Upper Secondary Oc…" at bounding box center [393, 306] width 307 height 47
select select "upper_secondary"
click at [240, 283] on select "Highest education level No schooling Primary Lower Secondary Upper Secondary Oc…" at bounding box center [393, 306] width 307 height 47
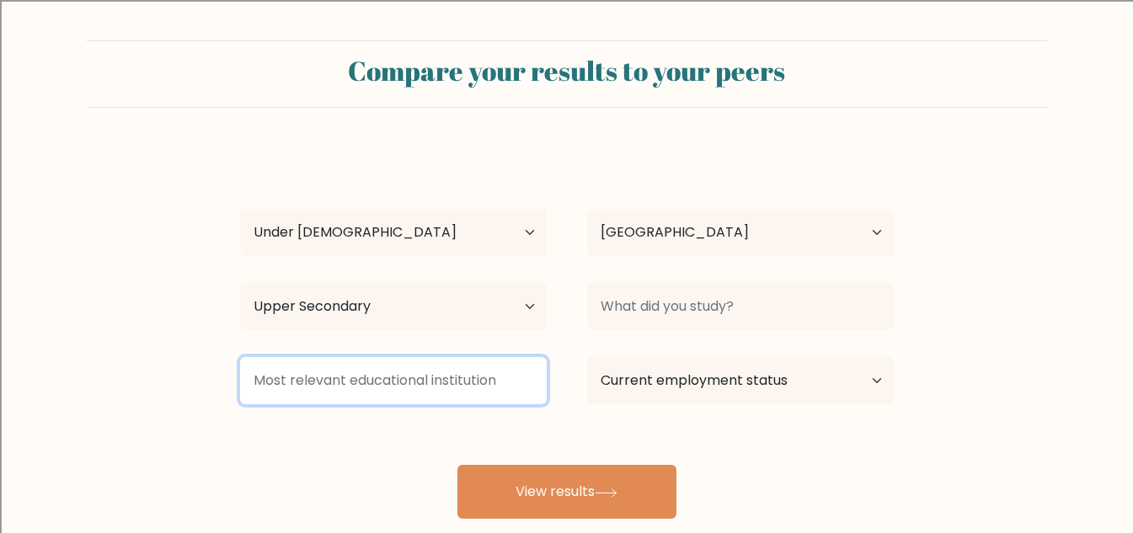
click at [371, 360] on input at bounding box center [393, 380] width 307 height 47
click at [378, 380] on input at bounding box center [393, 380] width 307 height 47
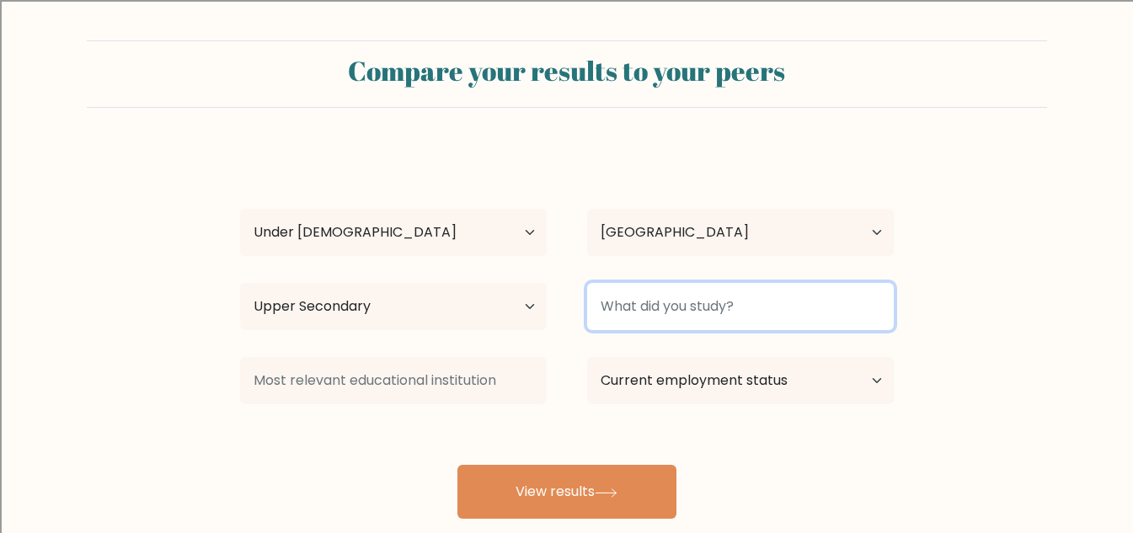
click at [625, 312] on input at bounding box center [740, 306] width 307 height 47
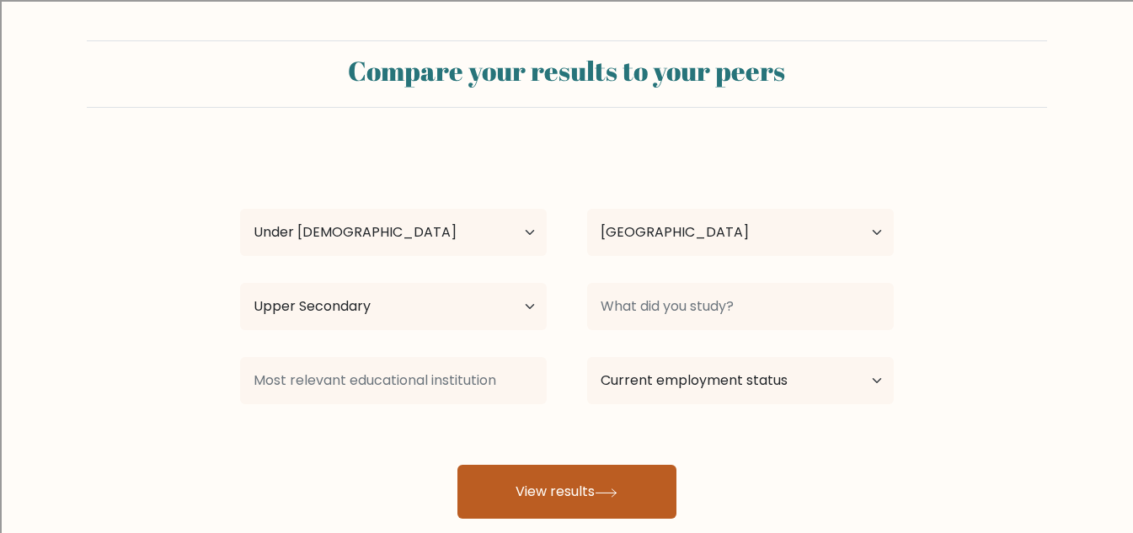
click at [585, 488] on button "View results" at bounding box center [566, 492] width 219 height 54
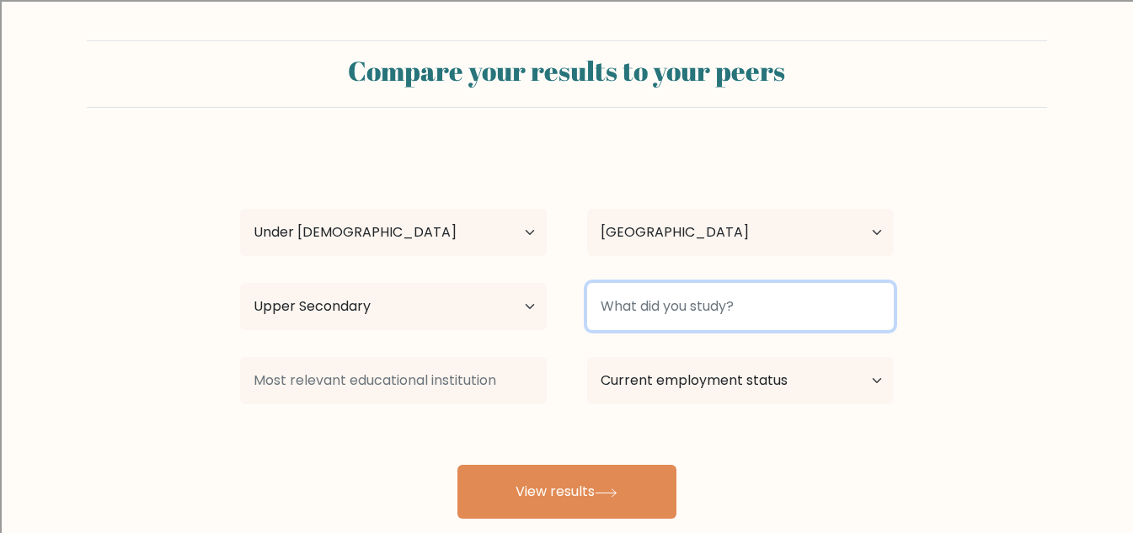
click at [662, 307] on input at bounding box center [740, 306] width 307 height 47
type input "S"
type input "N"
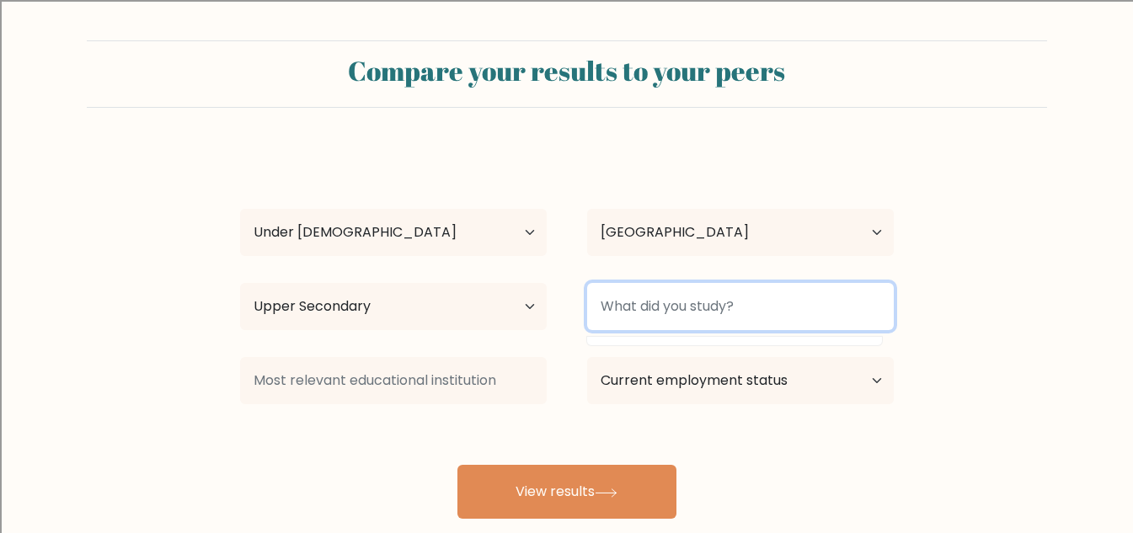
type input "S"
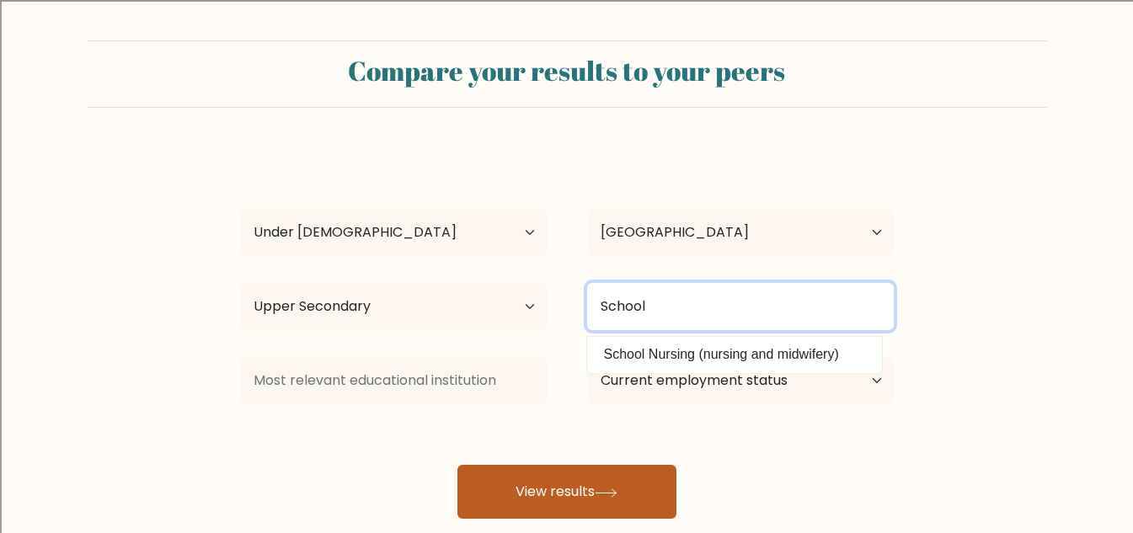
type input "School"
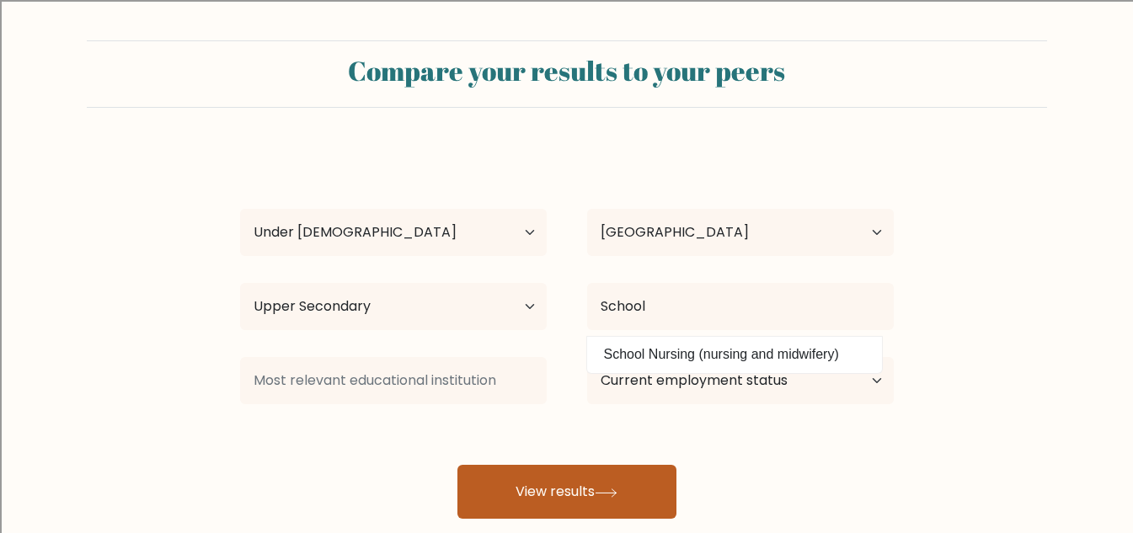
click at [579, 465] on button "View results" at bounding box center [566, 492] width 219 height 54
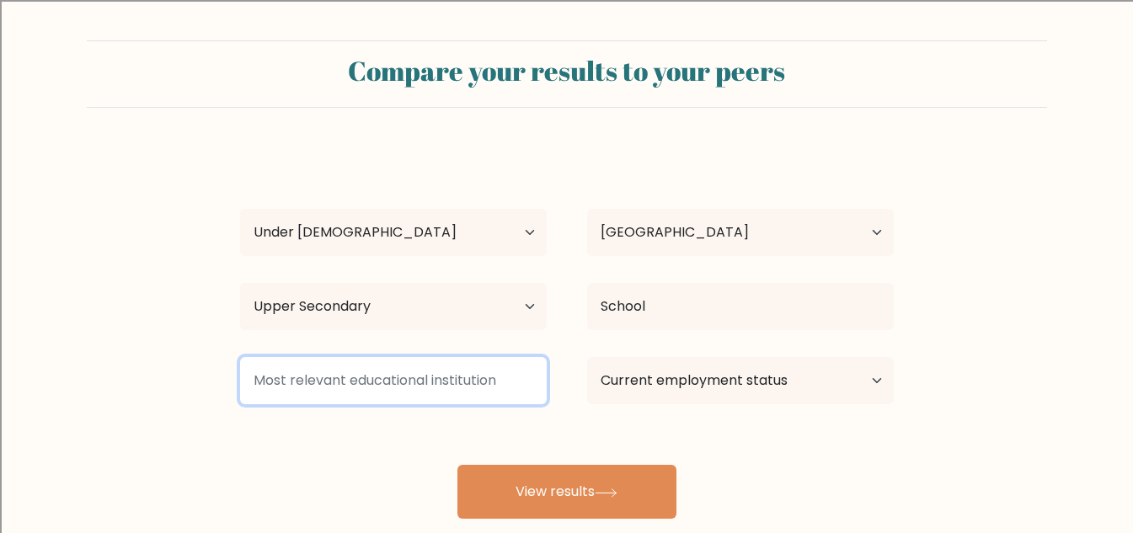
click at [455, 375] on input at bounding box center [393, 380] width 307 height 47
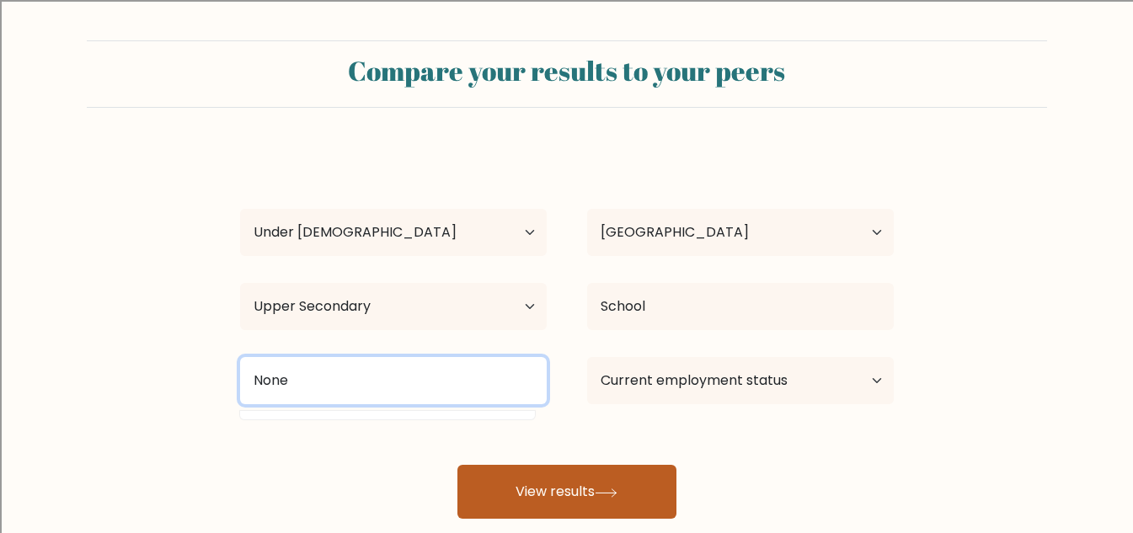
type input "None"
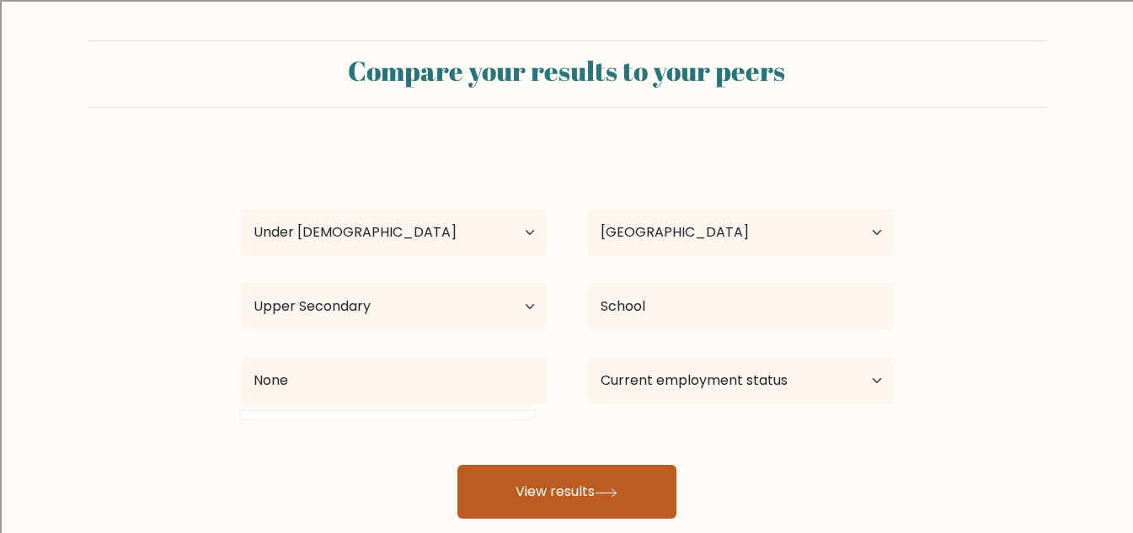
click at [625, 467] on button "View results" at bounding box center [566, 492] width 219 height 54
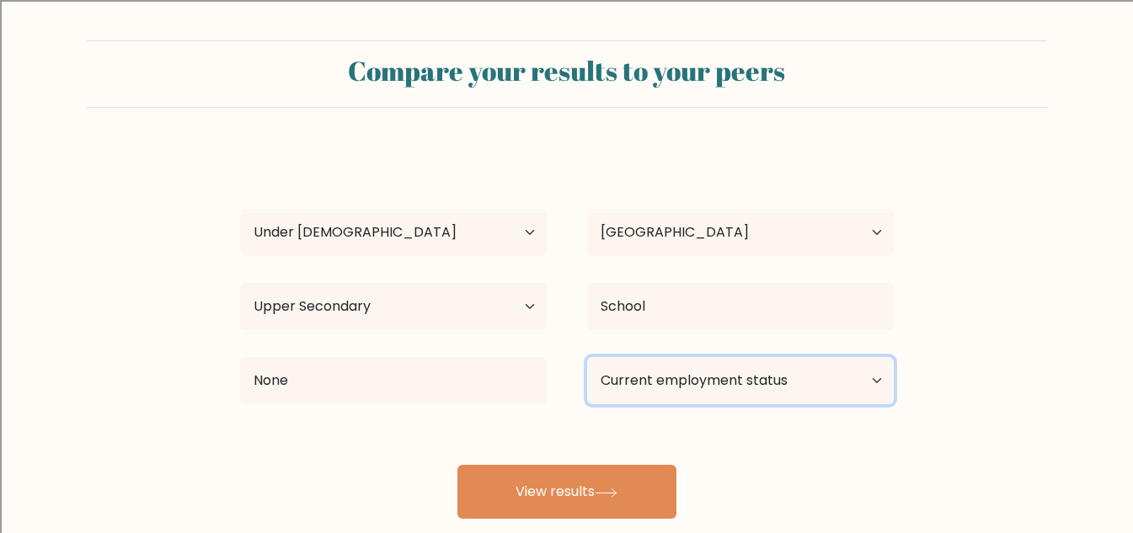
click at [688, 392] on select "Current employment status Employed Student Retired Other / prefer not to answer" at bounding box center [740, 380] width 307 height 47
select select "student"
click at [587, 357] on select "Current employment status Employed Student Retired Other / prefer not to answer" at bounding box center [740, 380] width 307 height 47
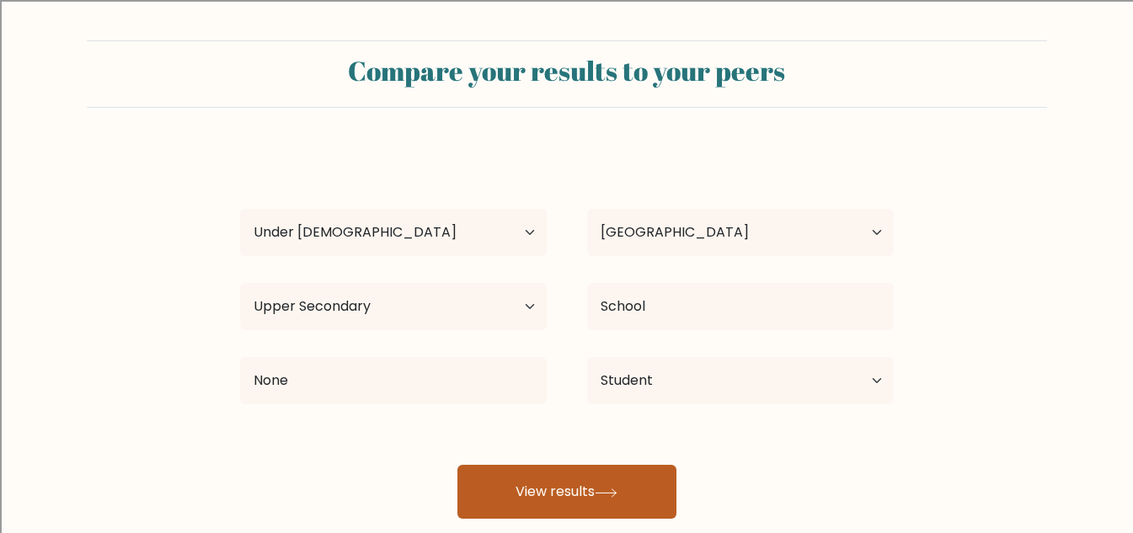
click at [579, 486] on button "View results" at bounding box center [566, 492] width 219 height 54
